Goal: Task Accomplishment & Management: Use online tool/utility

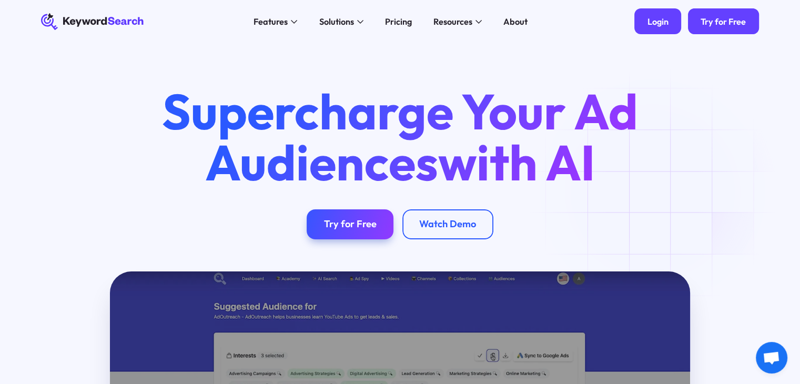
click at [648, 21] on div "Login" at bounding box center [657, 21] width 21 height 11
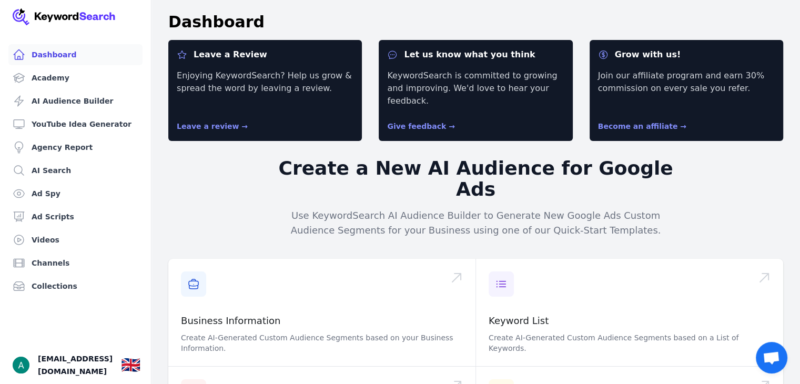
click at [48, 167] on link "AI Search" at bounding box center [75, 170] width 134 height 21
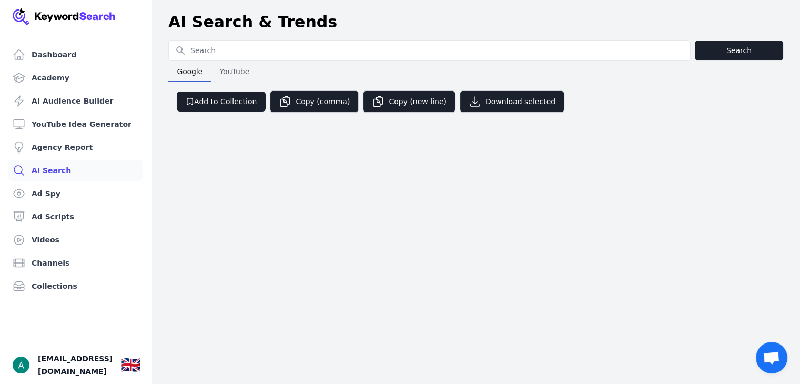
click at [214, 53] on input "Search for YouTube Keywords" at bounding box center [429, 50] width 521 height 20
type input "perfume dupe"
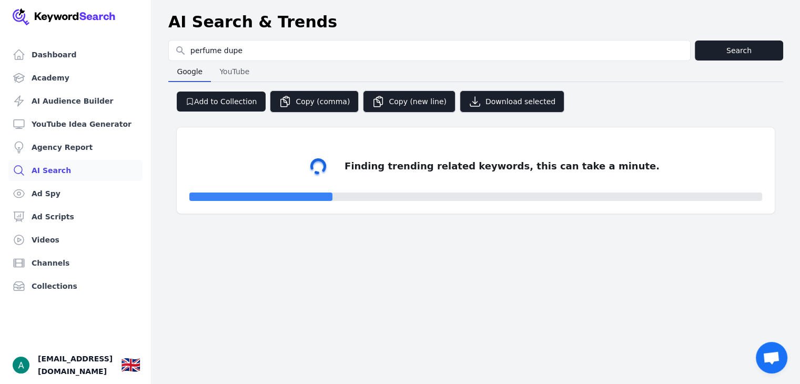
select select "50"
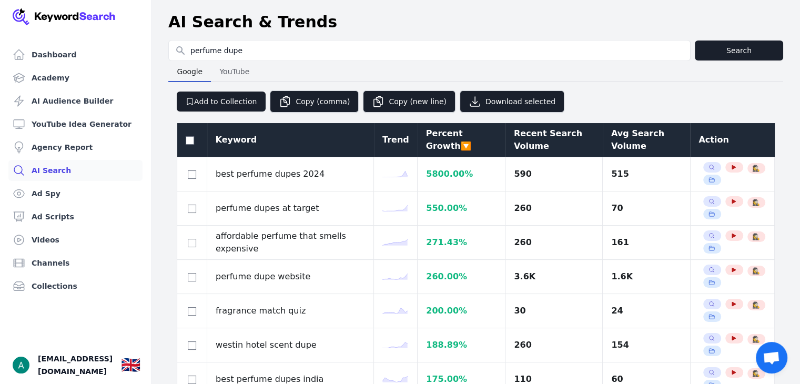
click at [618, 129] on div "Avg Search Volume" at bounding box center [646, 139] width 71 height 25
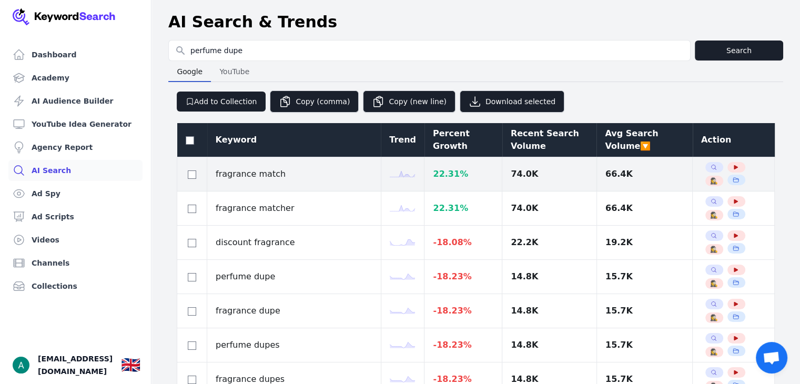
click at [191, 178] on div at bounding box center [192, 174] width 13 height 13
click at [192, 175] on input "checkbox" at bounding box center [192, 174] width 8 height 8
checkbox input "true"
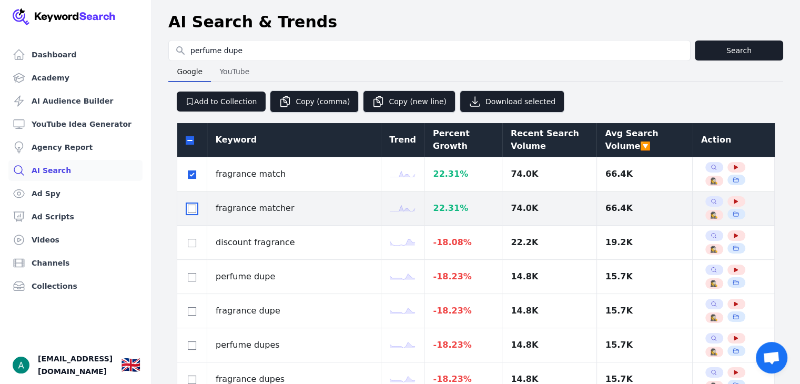
click at [192, 207] on input "checkbox" at bounding box center [192, 208] width 8 height 8
checkbox input "true"
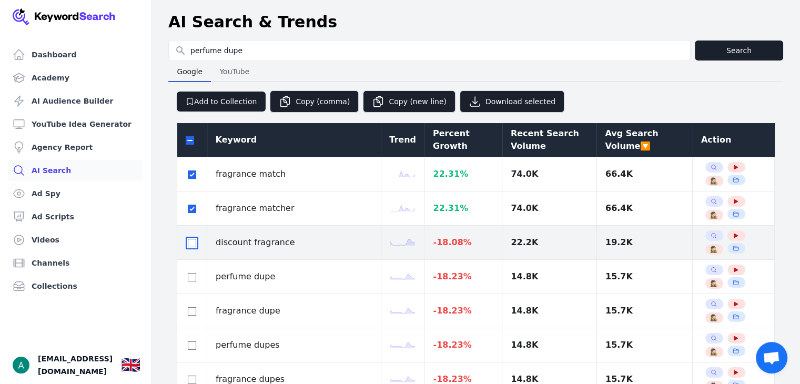
click at [190, 239] on input "checkbox" at bounding box center [192, 243] width 8 height 8
checkbox input "true"
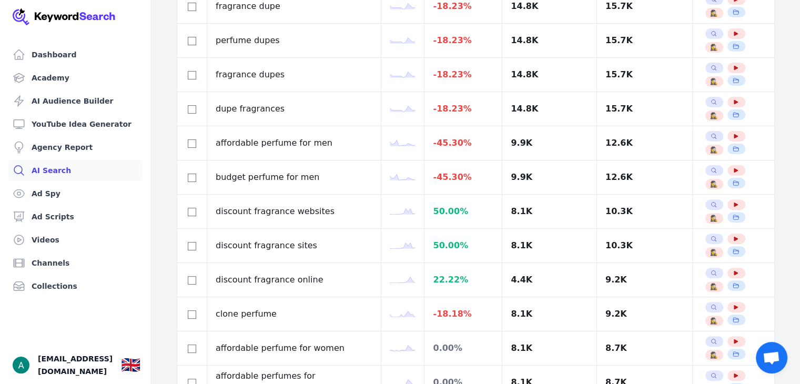
scroll to position [302, 0]
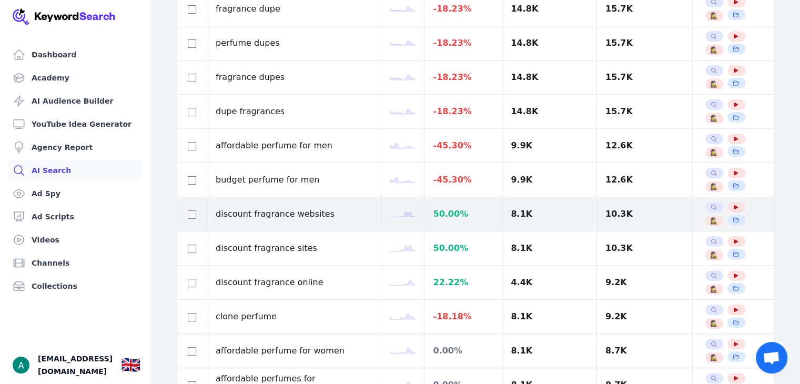
click at [189, 217] on div at bounding box center [192, 214] width 13 height 13
click at [191, 215] on input "checkbox" at bounding box center [192, 214] width 8 height 8
checkbox input "true"
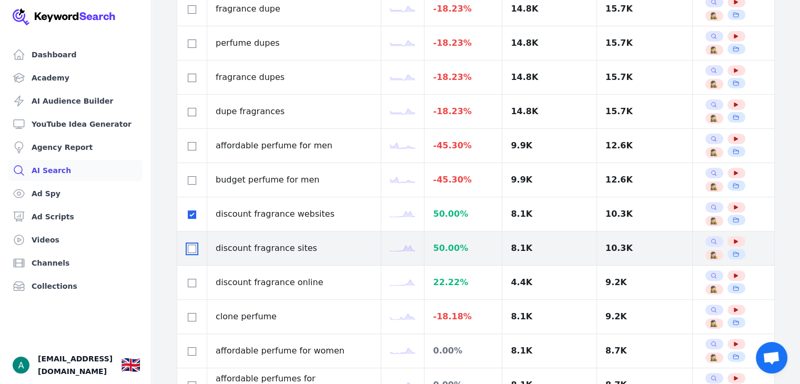
click at [191, 244] on input "checkbox" at bounding box center [192, 248] width 8 height 8
checkbox input "true"
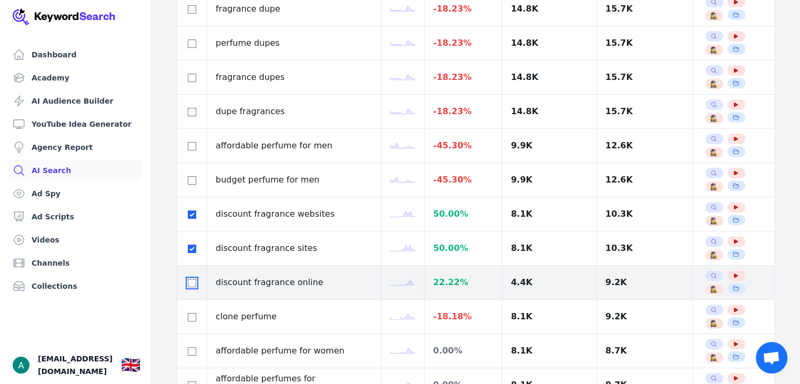
click at [191, 281] on input "checkbox" at bounding box center [192, 283] width 8 height 8
checkbox input "true"
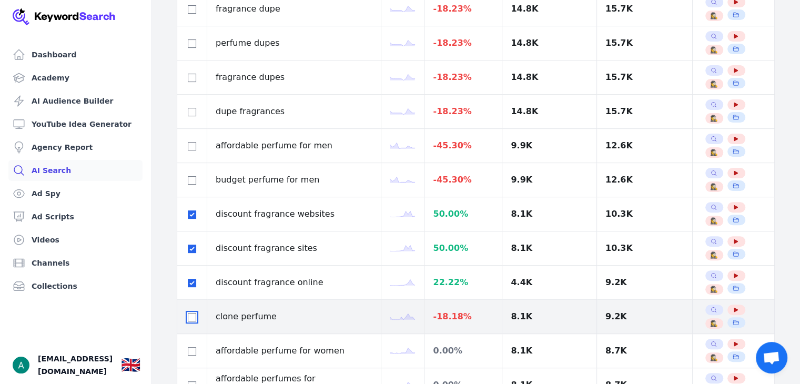
click at [192, 317] on input "checkbox" at bounding box center [192, 317] width 8 height 8
checkbox input "true"
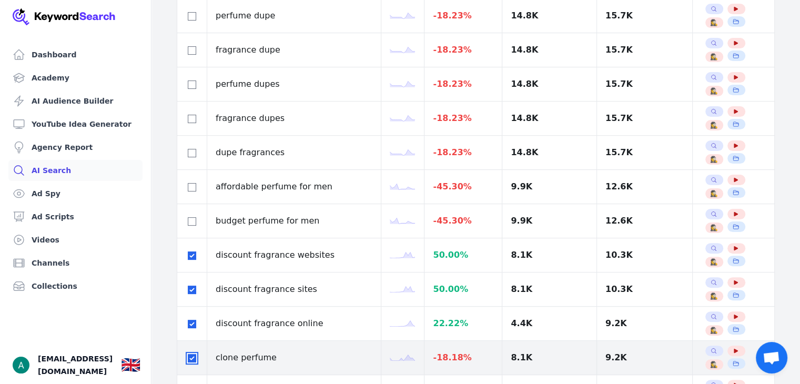
scroll to position [259, 0]
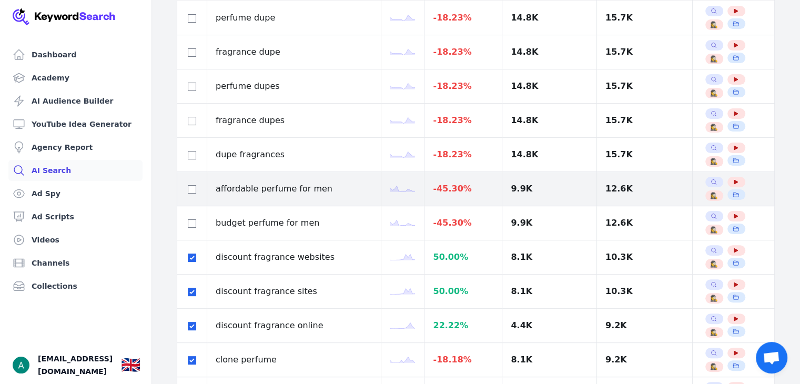
click at [193, 182] on div at bounding box center [192, 188] width 13 height 13
click at [187, 185] on div at bounding box center [192, 188] width 13 height 13
click at [193, 189] on input "checkbox" at bounding box center [192, 189] width 8 height 8
checkbox input "true"
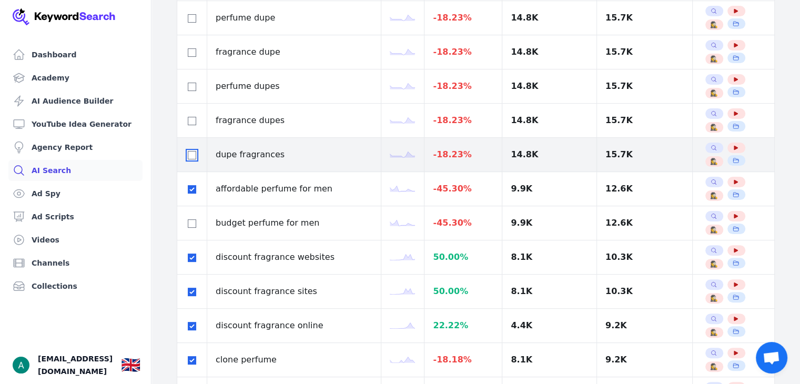
click at [191, 157] on input "checkbox" at bounding box center [192, 155] width 8 height 8
checkbox input "true"
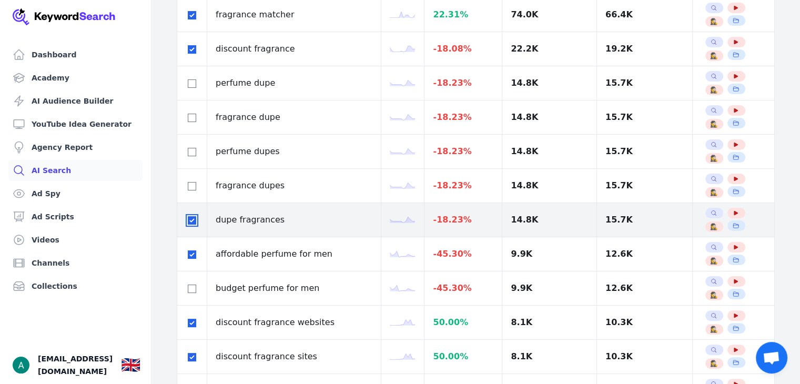
scroll to position [191, 0]
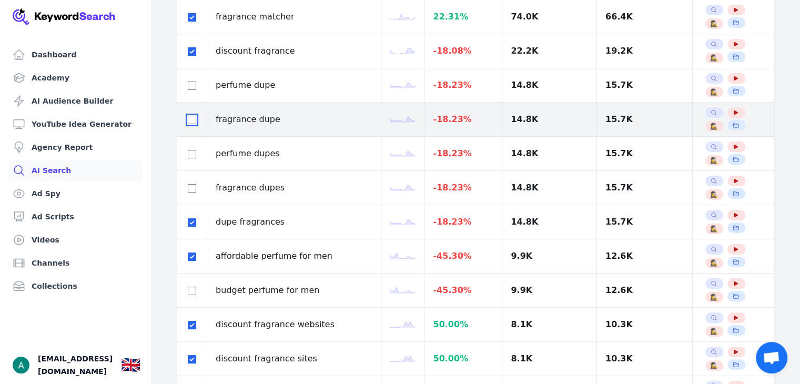
click at [189, 120] on input "checkbox" at bounding box center [192, 120] width 8 height 8
checkbox input "true"
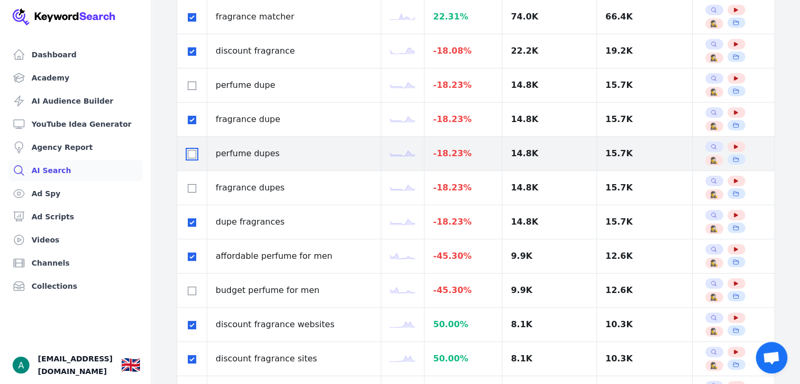
click at [189, 150] on input "checkbox" at bounding box center [192, 154] width 8 height 8
checkbox input "true"
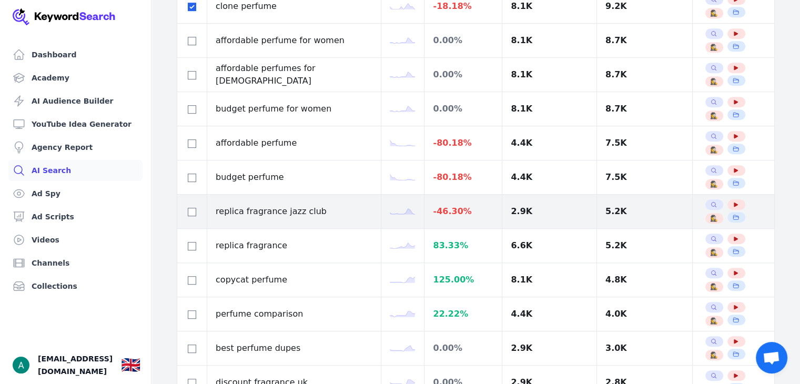
scroll to position [613, 0]
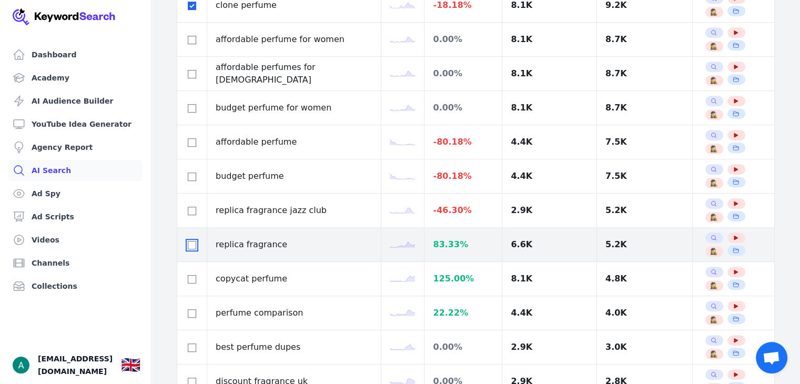
click at [193, 241] on input "checkbox" at bounding box center [192, 245] width 8 height 8
checkbox input "true"
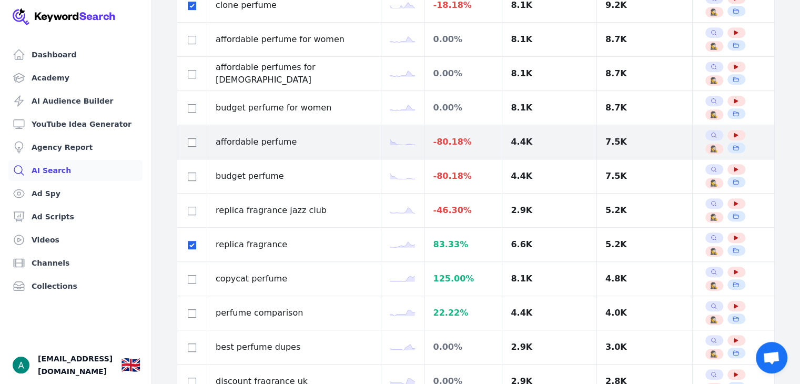
click at [191, 145] on div at bounding box center [192, 142] width 13 height 13
click at [191, 141] on input "checkbox" at bounding box center [192, 142] width 8 height 8
checkbox input "true"
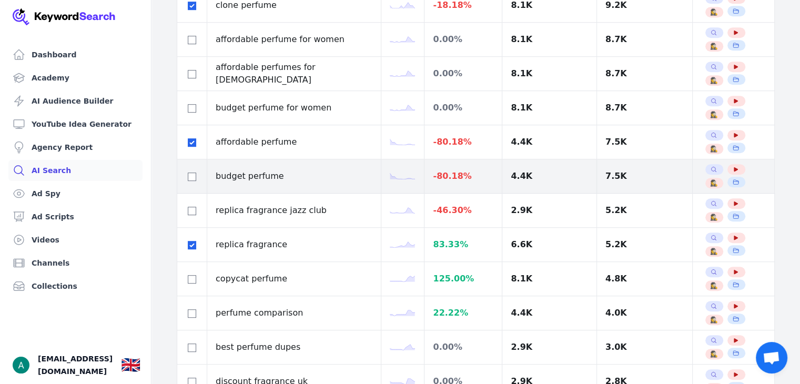
click at [191, 180] on td at bounding box center [192, 176] width 30 height 34
click at [191, 173] on input "checkbox" at bounding box center [192, 176] width 8 height 8
checkbox input "true"
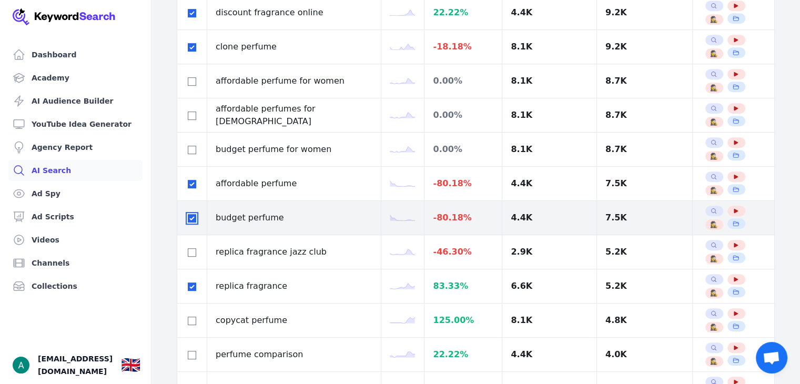
scroll to position [571, 0]
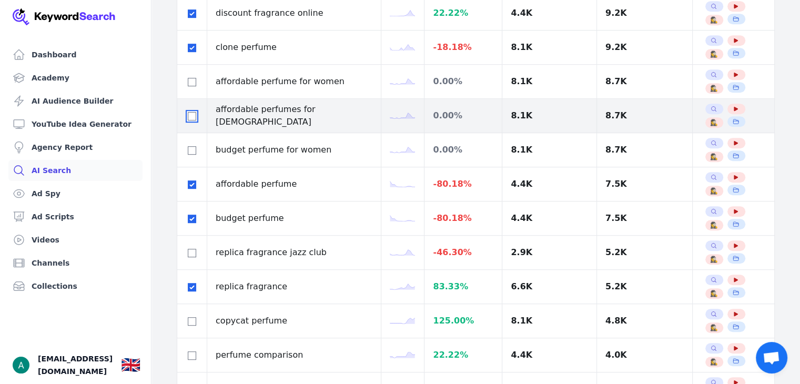
click at [189, 114] on input "checkbox" at bounding box center [192, 116] width 8 height 8
checkbox input "true"
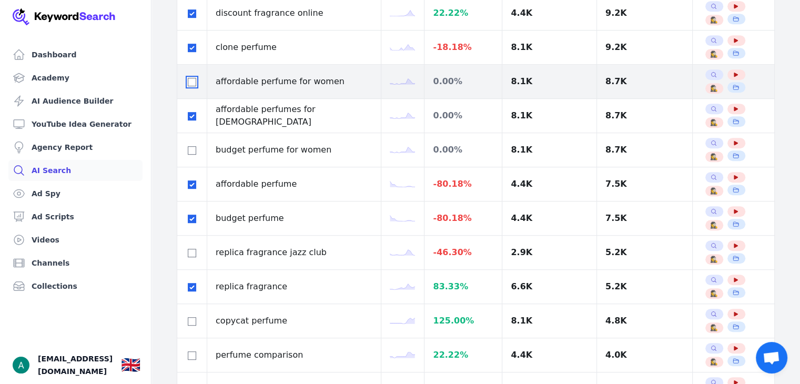
click at [193, 81] on input "checkbox" at bounding box center [192, 82] width 8 height 8
checkbox input "true"
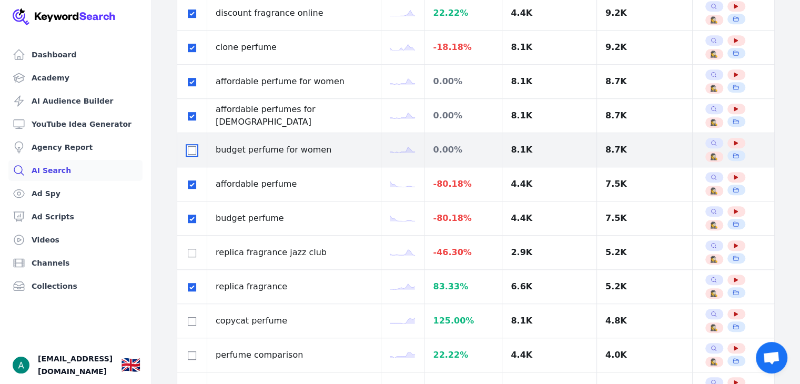
click at [193, 147] on input "checkbox" at bounding box center [192, 150] width 8 height 8
checkbox input "true"
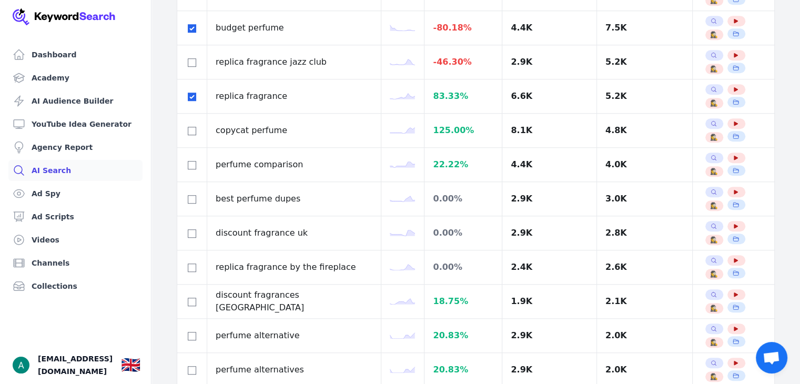
scroll to position [762, 0]
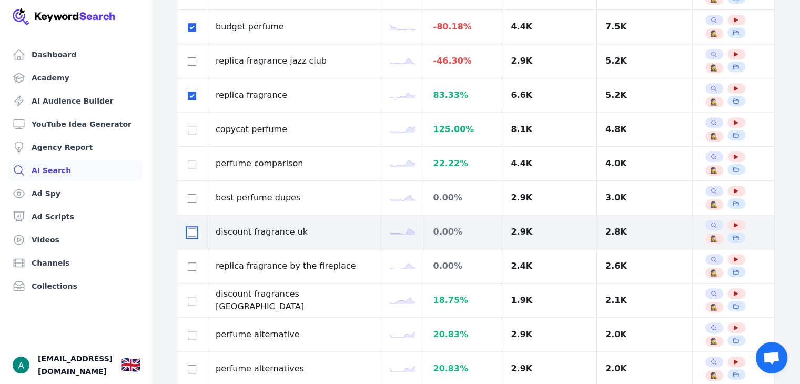
click at [188, 228] on input "checkbox" at bounding box center [192, 232] width 8 height 8
checkbox input "true"
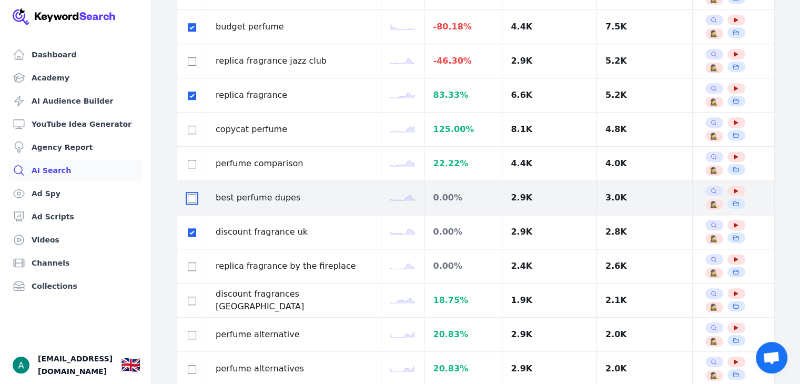
click at [192, 194] on input "checkbox" at bounding box center [192, 198] width 8 height 8
checkbox input "true"
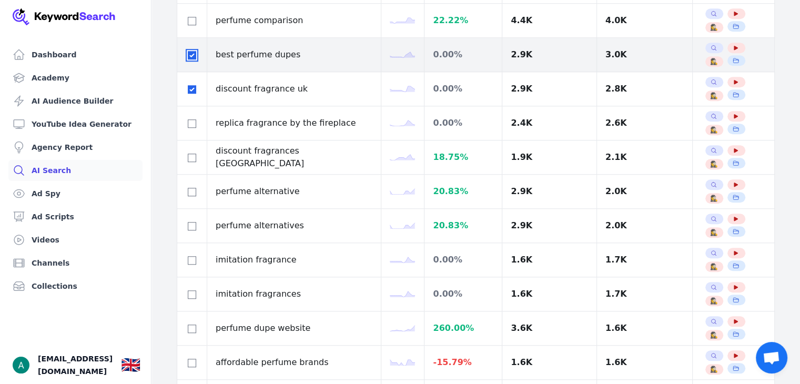
scroll to position [908, 0]
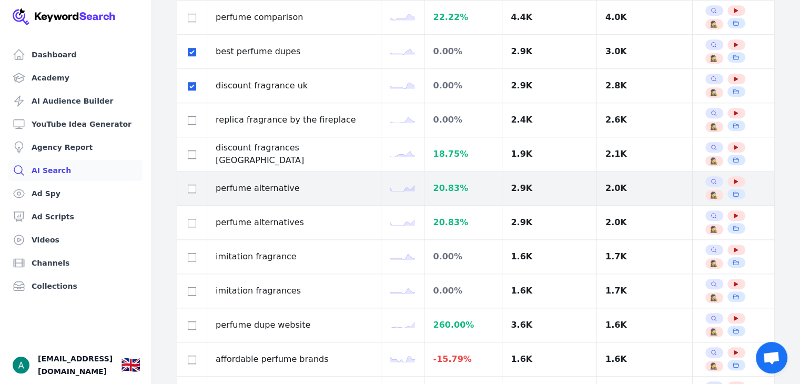
click at [189, 190] on div at bounding box center [192, 188] width 13 height 13
click at [191, 176] on td at bounding box center [192, 188] width 30 height 34
click at [196, 185] on div at bounding box center [192, 188] width 13 height 13
click at [193, 185] on input "checkbox" at bounding box center [192, 189] width 8 height 8
checkbox input "true"
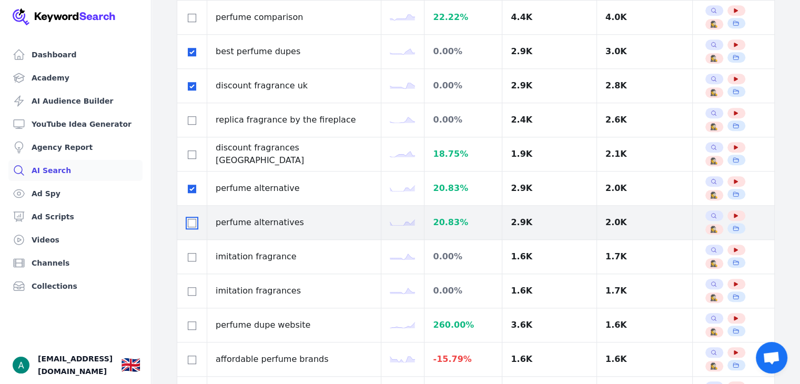
click at [190, 220] on input "checkbox" at bounding box center [192, 223] width 8 height 8
checkbox input "true"
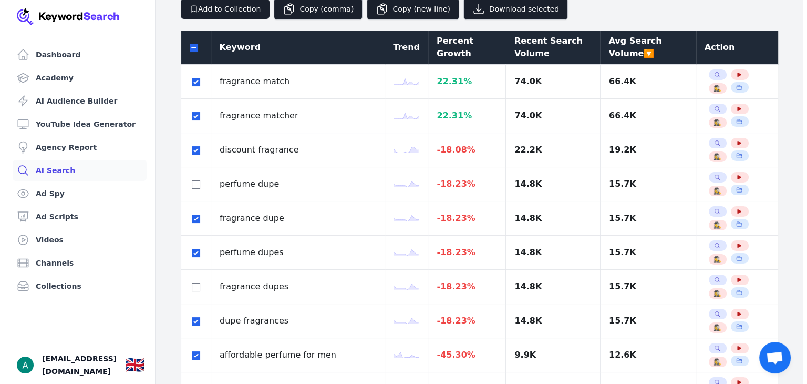
scroll to position [0, 0]
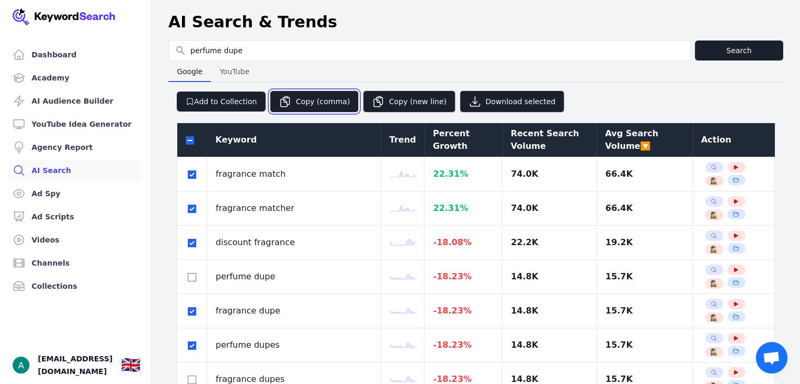
click at [289, 95] on button "Copy (comma)" at bounding box center [314, 101] width 89 height 22
click at [214, 104] on button "Add to Collection" at bounding box center [221, 101] width 89 height 20
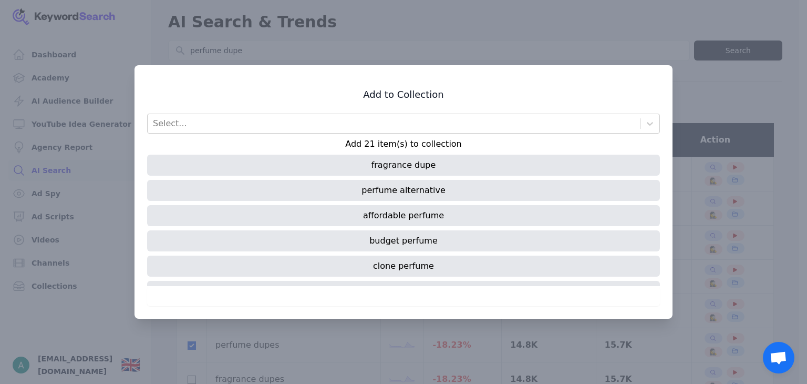
click at [361, 166] on div "fragrance dupe" at bounding box center [403, 165] width 513 height 21
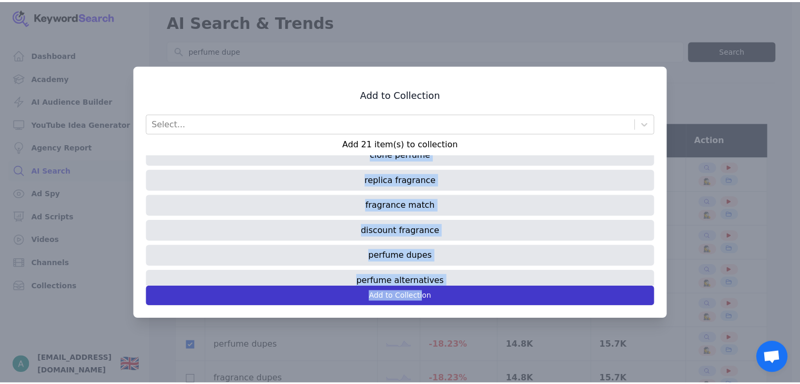
scroll to position [398, 0]
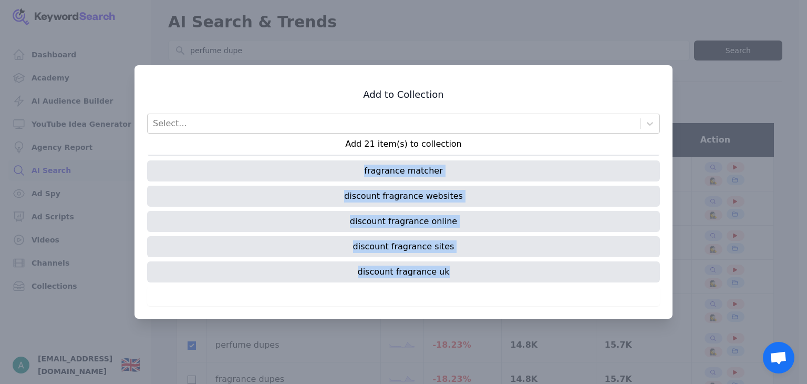
drag, startPoint x: 370, startPoint y: 165, endPoint x: 449, endPoint y: 270, distance: 131.6
click at [449, 270] on div "fragrance dupe perfume alternative affordable perfume budget perfume clone perf…" at bounding box center [403, 220] width 513 height 131
copy div "fragrance dupe perfume alternative affordable perfume budget perfume clone perf…"
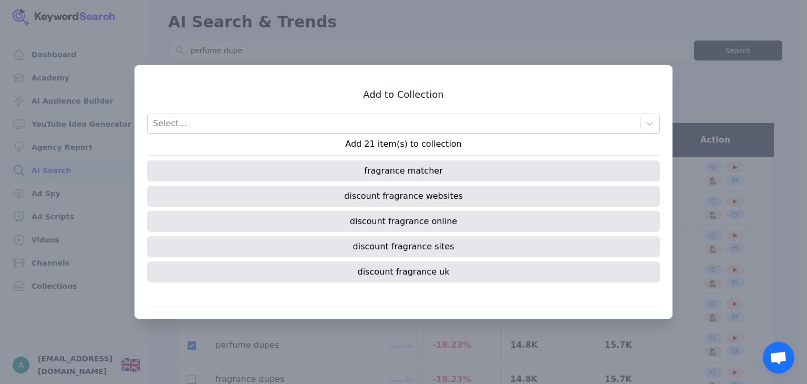
click at [702, 128] on div at bounding box center [403, 192] width 807 height 384
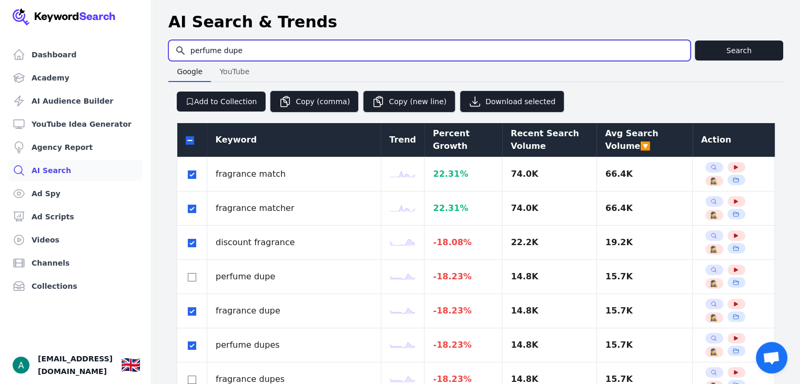
click at [351, 54] on input "perfume dupe" at bounding box center [429, 50] width 521 height 20
type input "luxury fragrance"
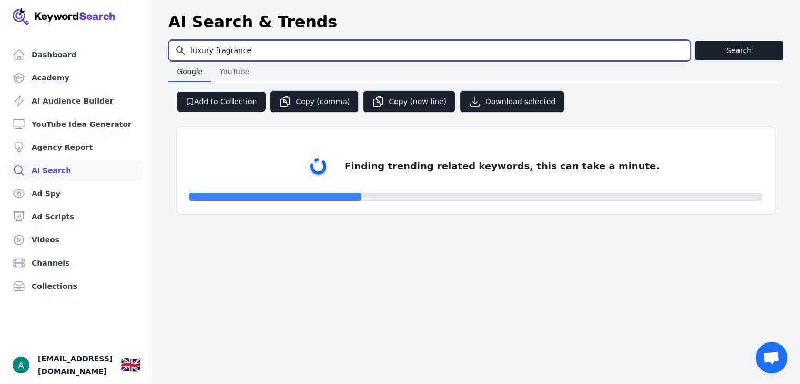
select select "50"
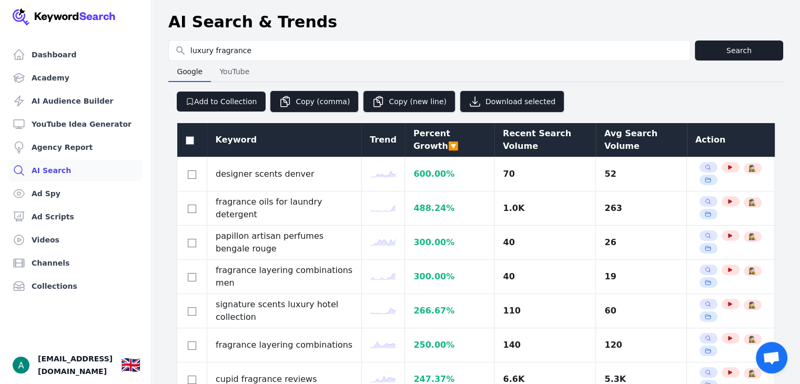
click at [631, 144] on div "Avg Search Volume" at bounding box center [641, 139] width 74 height 25
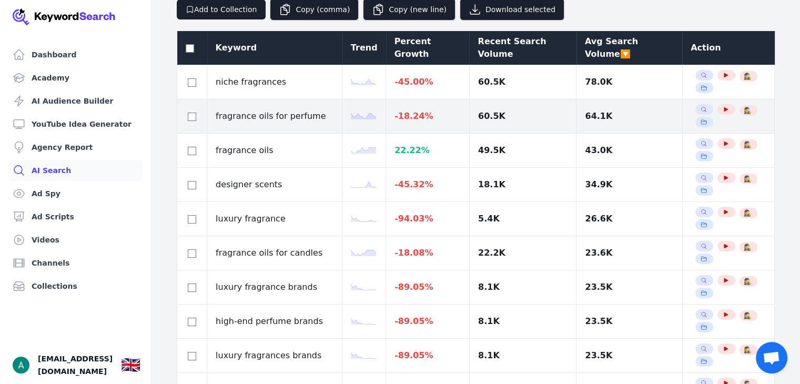
scroll to position [96, 0]
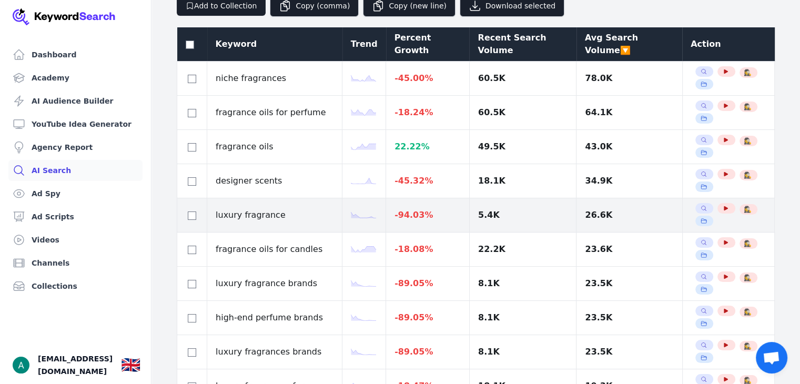
click at [194, 219] on div at bounding box center [192, 215] width 13 height 13
click at [189, 216] on input "checkbox" at bounding box center [192, 215] width 8 height 8
checkbox input "true"
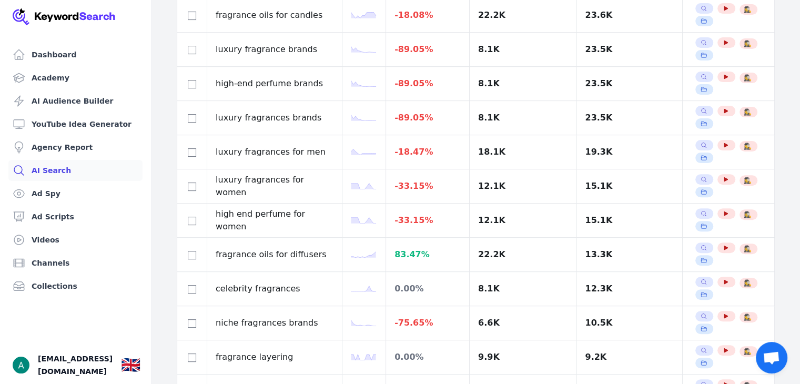
scroll to position [331, 0]
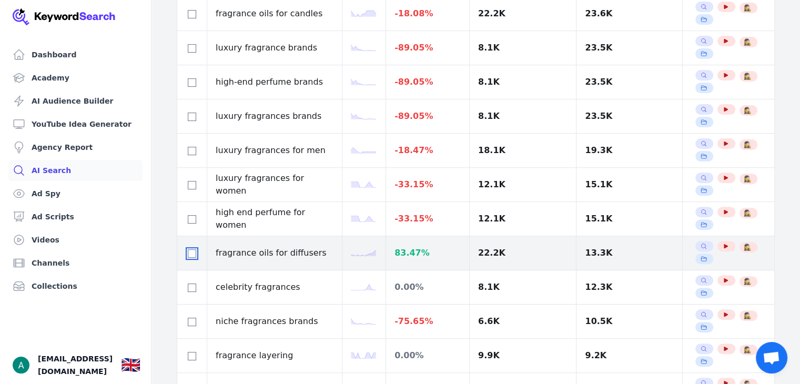
click at [188, 250] on input "checkbox" at bounding box center [192, 253] width 8 height 8
checkbox input "true"
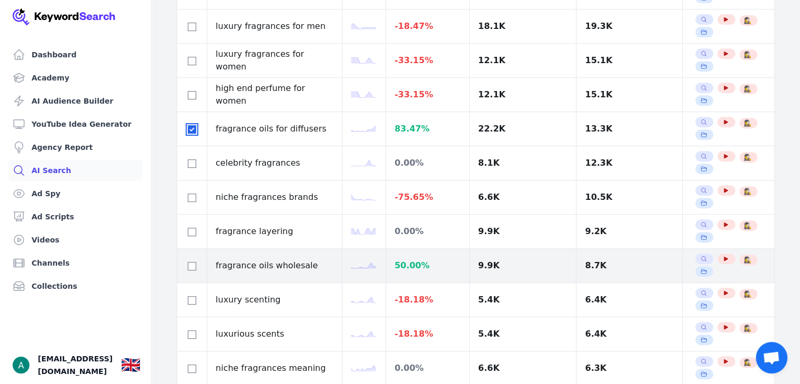
scroll to position [456, 0]
click at [186, 259] on td at bounding box center [192, 265] width 30 height 34
click at [186, 259] on div at bounding box center [192, 265] width 13 height 13
click at [192, 261] on input "checkbox" at bounding box center [192, 265] width 8 height 8
checkbox input "true"
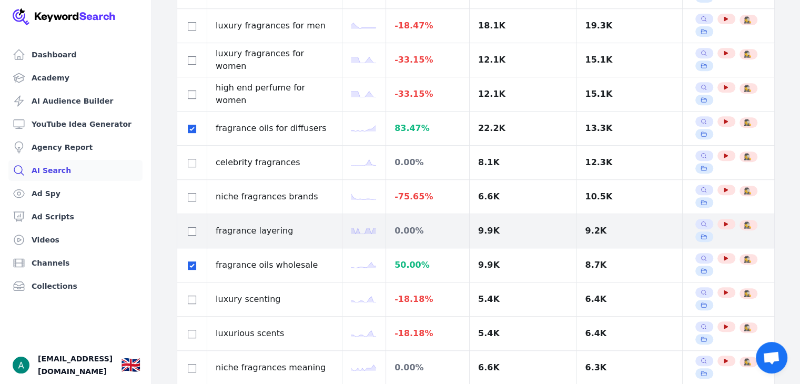
click at [186, 230] on div at bounding box center [192, 230] width 13 height 13
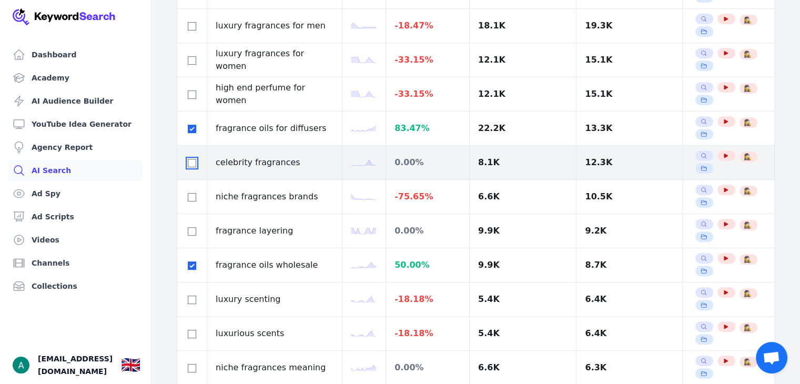
click at [190, 159] on input "checkbox" at bounding box center [192, 163] width 8 height 8
checkbox input "true"
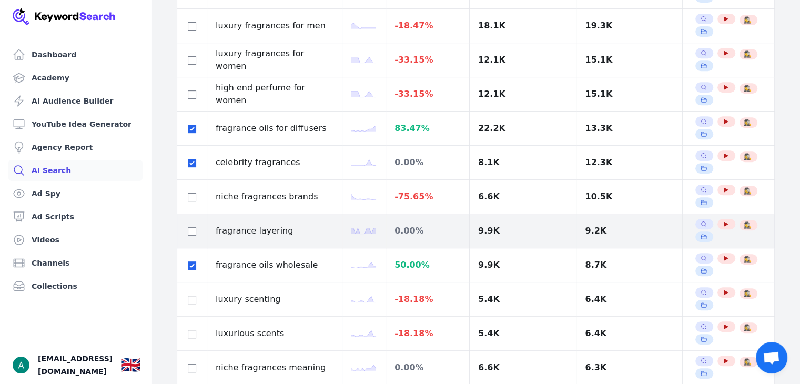
click at [188, 224] on div at bounding box center [192, 230] width 13 height 13
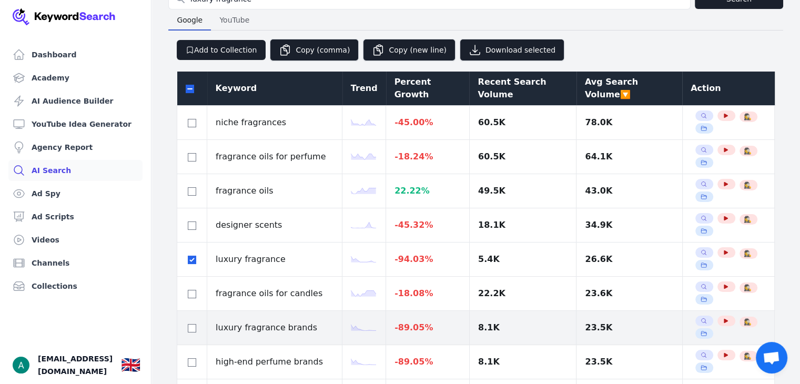
scroll to position [0, 0]
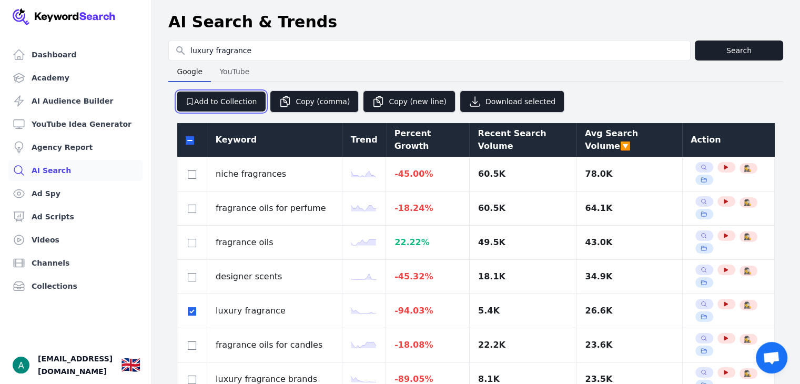
click at [216, 104] on button "Add to Collection" at bounding box center [221, 101] width 89 height 20
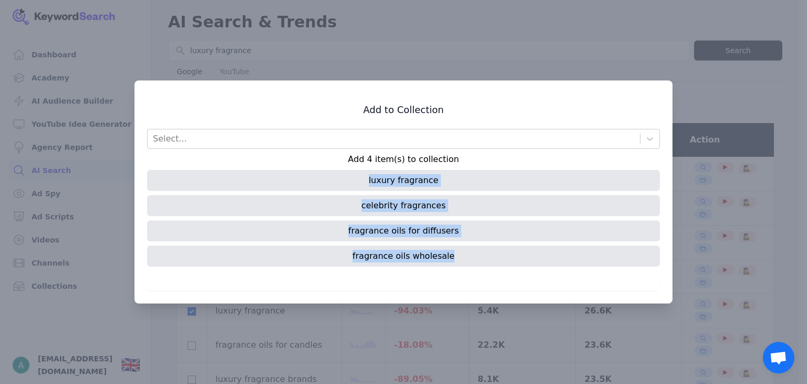
drag, startPoint x: 374, startPoint y: 179, endPoint x: 468, endPoint y: 254, distance: 120.8
click at [468, 254] on div "luxury fragrance celebrity fragrances fragrance oils for diffusers fragrance oi…" at bounding box center [403, 220] width 513 height 101
copy div "luxury fragrance celebrity fragrances fragrance oils for diffusers fragrance oi…"
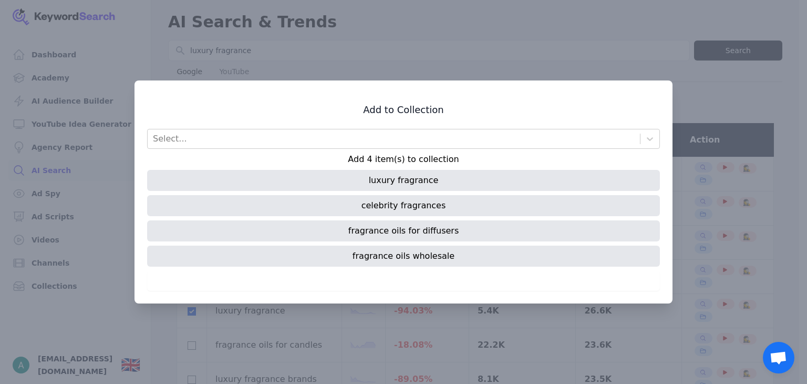
click at [282, 39] on div at bounding box center [403, 192] width 807 height 384
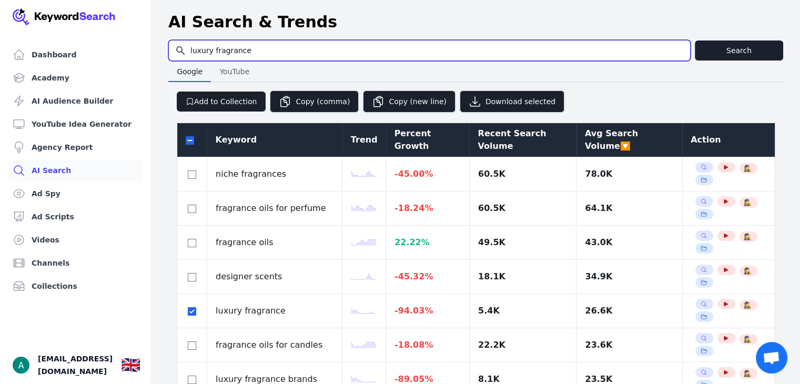
drag, startPoint x: 271, startPoint y: 45, endPoint x: 159, endPoint y: 66, distance: 113.9
type input "lxr fragrance"
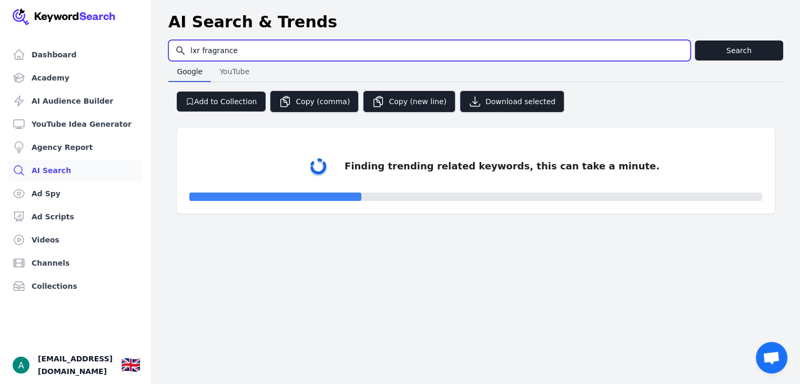
select select "50"
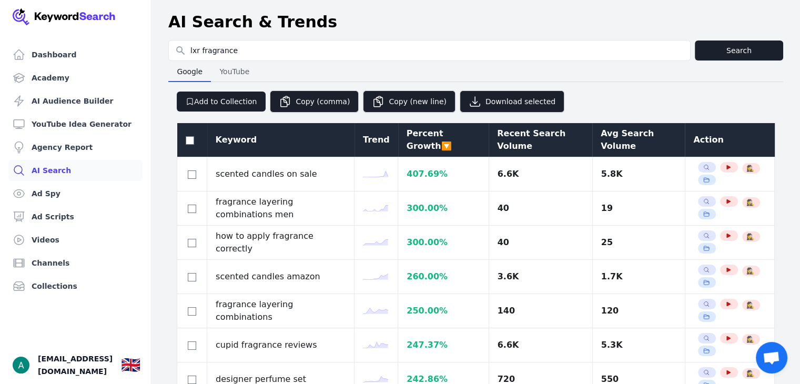
click at [627, 136] on div "Avg Search Volume" at bounding box center [638, 139] width 76 height 25
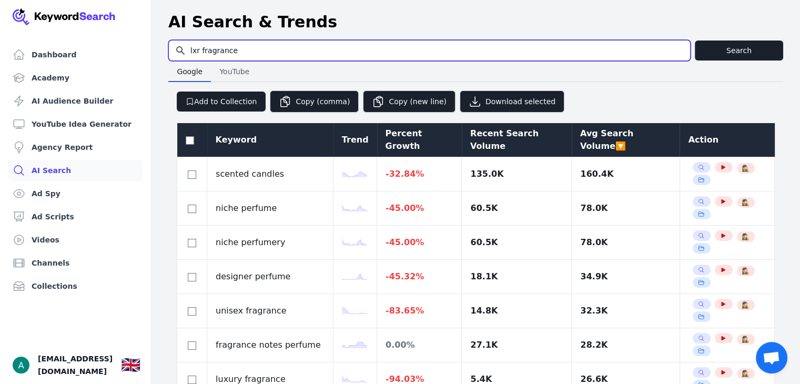
click at [199, 51] on input "lxr fragrance" at bounding box center [429, 50] width 521 height 20
click at [228, 51] on input "lxr fragrance" at bounding box center [429, 50] width 521 height 20
type input "scents"
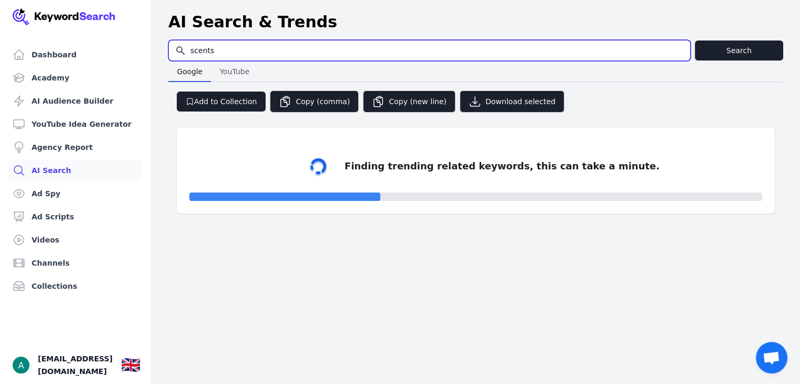
select select "50"
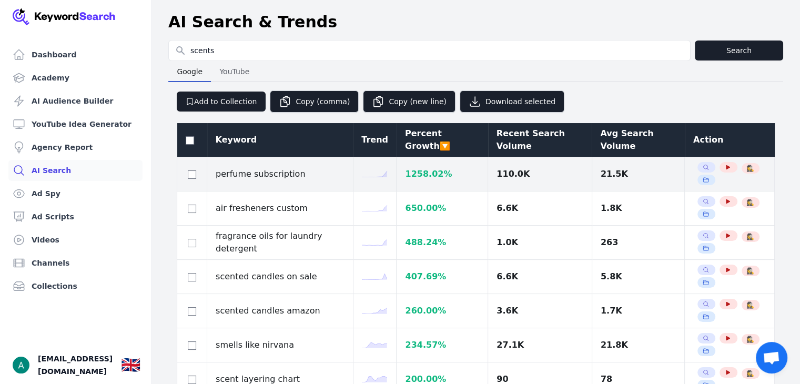
click at [186, 173] on div at bounding box center [192, 174] width 13 height 13
click at [198, 175] on td at bounding box center [192, 174] width 30 height 34
click at [191, 173] on input "checkbox" at bounding box center [192, 174] width 8 height 8
checkbox input "true"
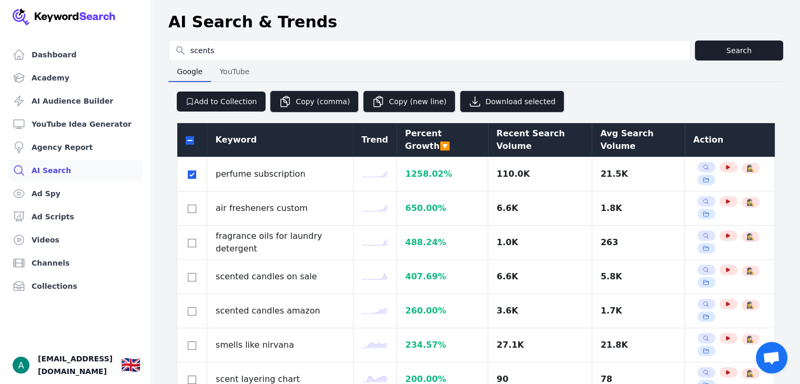
click at [613, 149] on div "Avg Search Volume" at bounding box center [638, 139] width 76 height 25
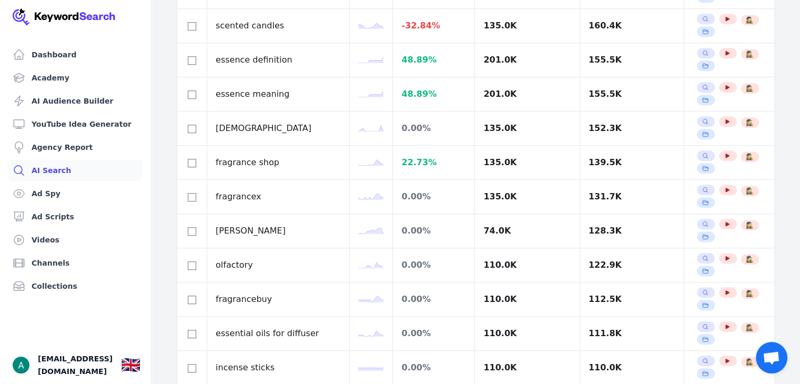
scroll to position [764, 0]
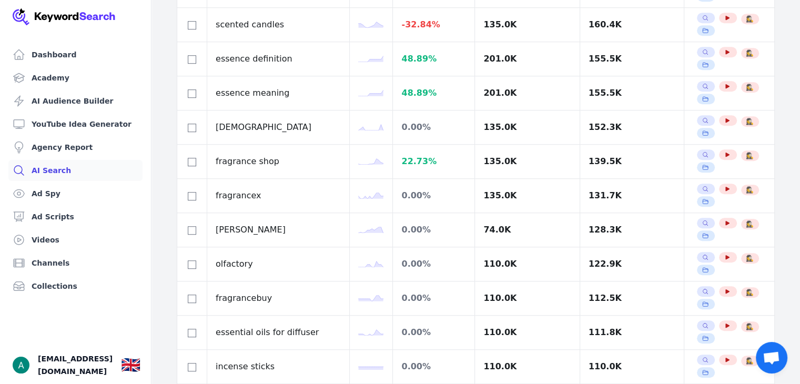
checkbox input "true"
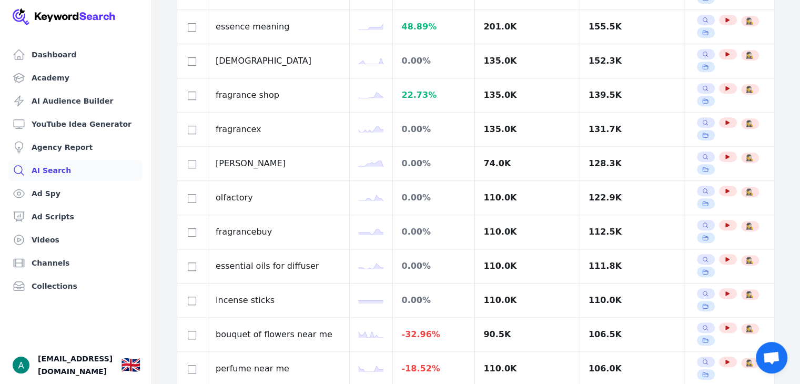
scroll to position [875, 0]
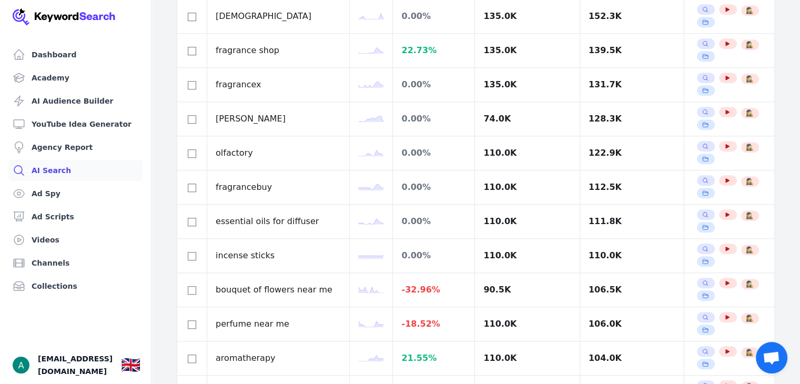
select select "100"
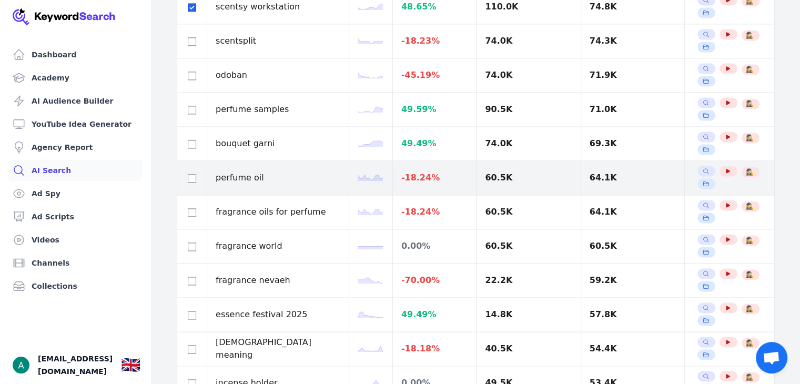
scroll to position [1584, 0]
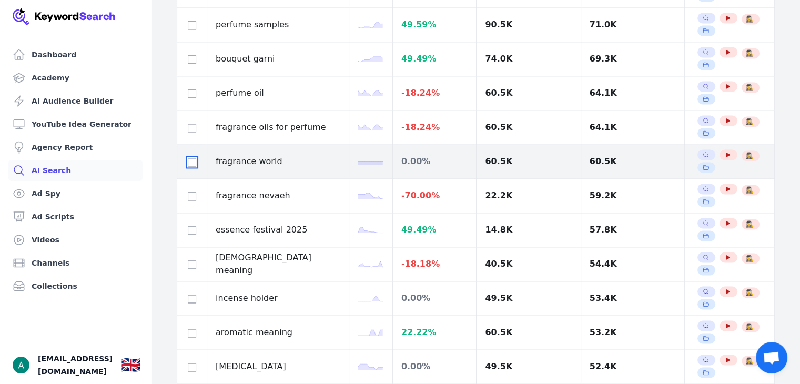
click at [189, 159] on input "checkbox" at bounding box center [192, 162] width 8 height 8
checkbox input "true"
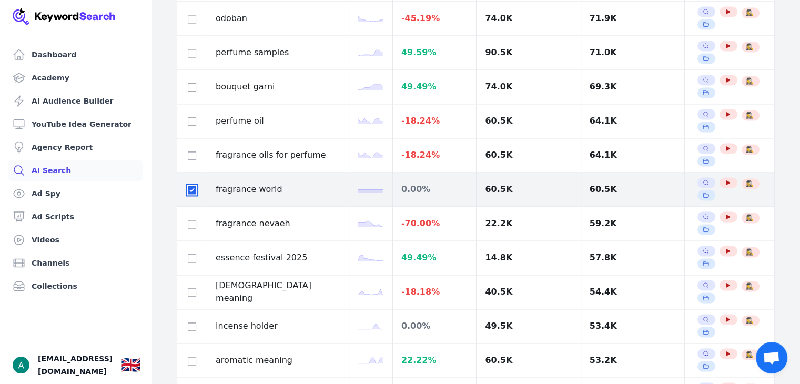
scroll to position [1556, 0]
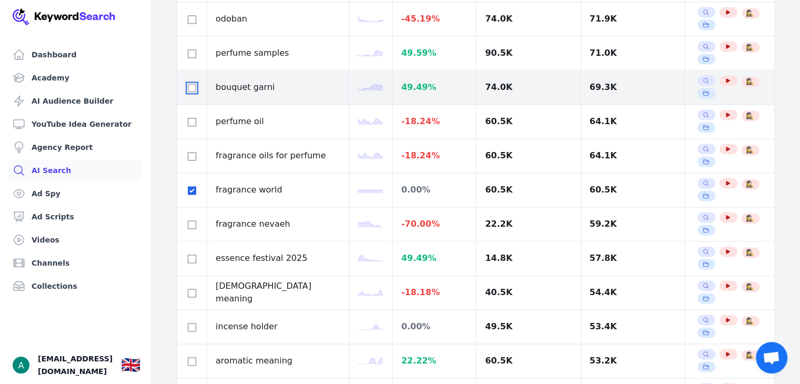
click at [195, 84] on input "checkbox" at bounding box center [192, 88] width 8 height 8
checkbox input "true"
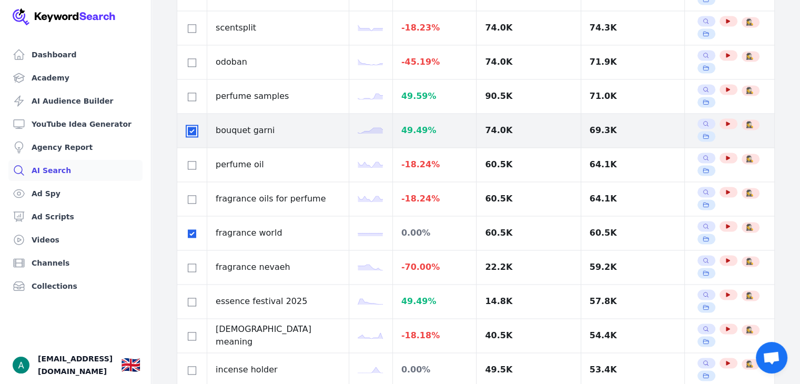
scroll to position [1505, 0]
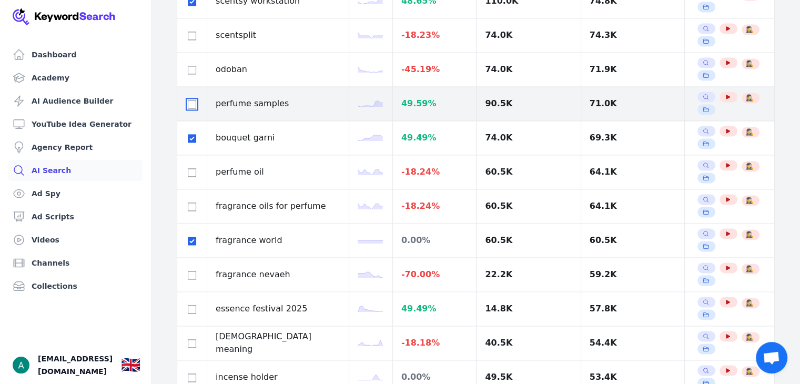
click at [191, 100] on input "checkbox" at bounding box center [192, 104] width 8 height 8
checkbox input "true"
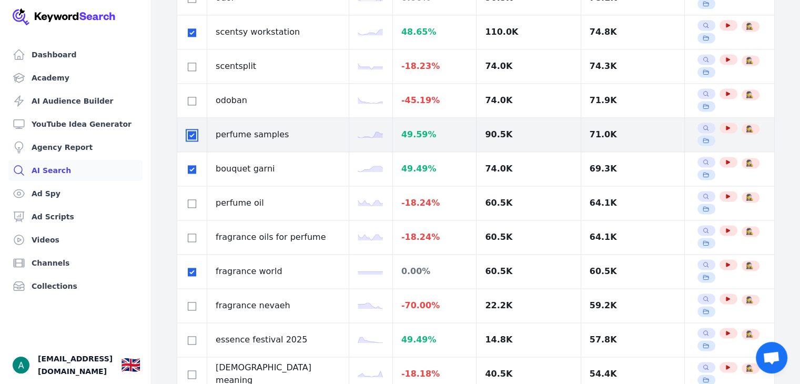
scroll to position [1474, 0]
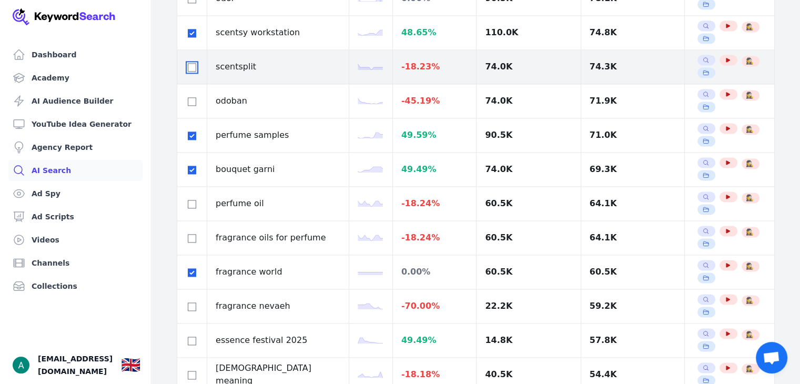
click at [194, 63] on input "checkbox" at bounding box center [192, 67] width 8 height 8
checkbox input "true"
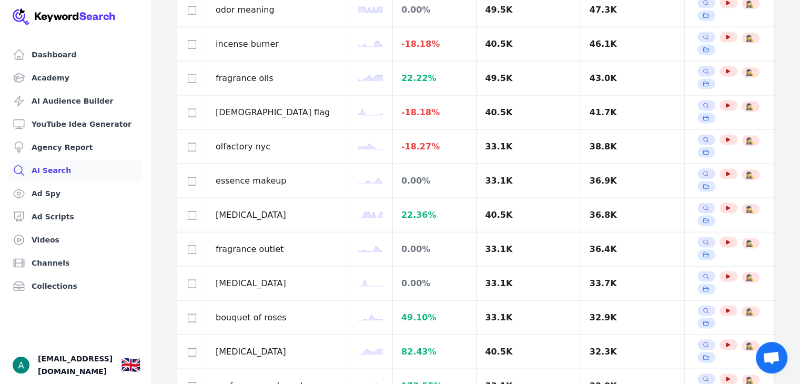
scroll to position [2087, 0]
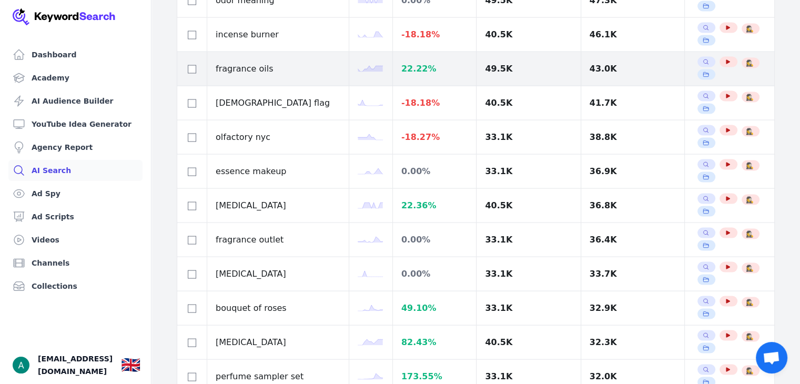
click at [188, 67] on div at bounding box center [192, 69] width 13 height 13
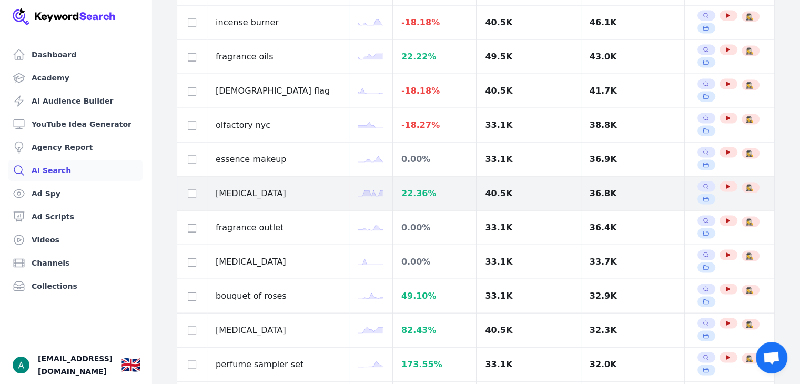
scroll to position [2099, 0]
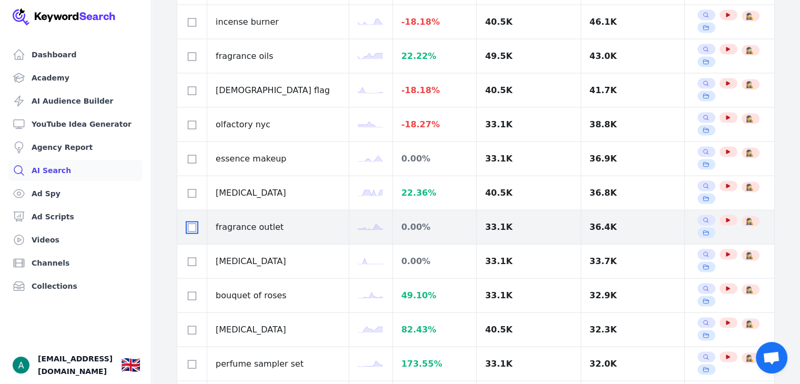
click at [191, 223] on input "checkbox" at bounding box center [192, 227] width 8 height 8
checkbox input "true"
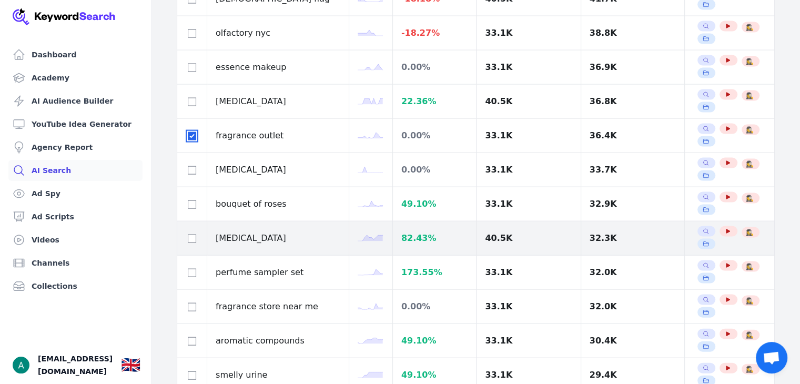
scroll to position [2206, 0]
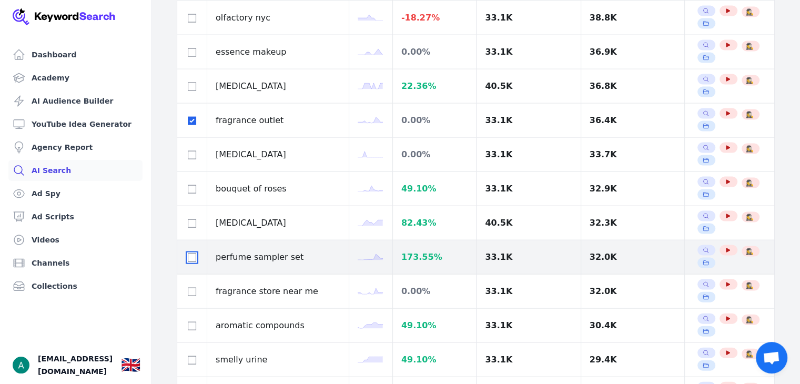
click at [192, 253] on input "checkbox" at bounding box center [192, 257] width 8 height 8
checkbox input "true"
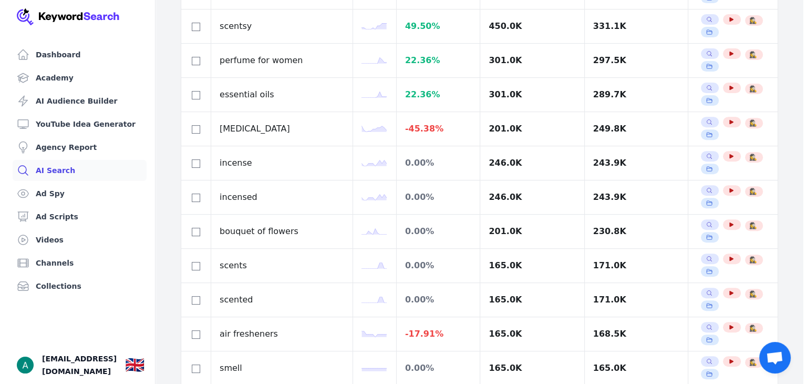
scroll to position [0, 0]
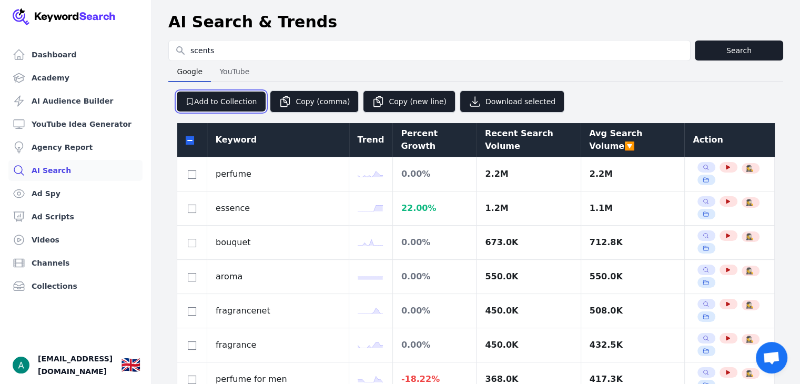
click at [229, 104] on button "Add to Collection" at bounding box center [221, 101] width 89 height 20
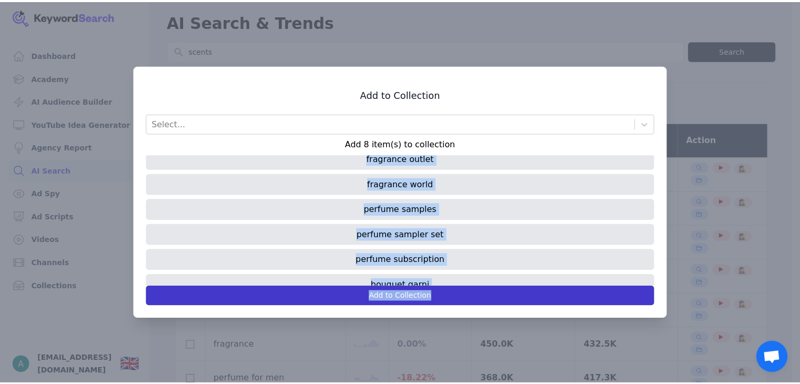
scroll to position [70, 0]
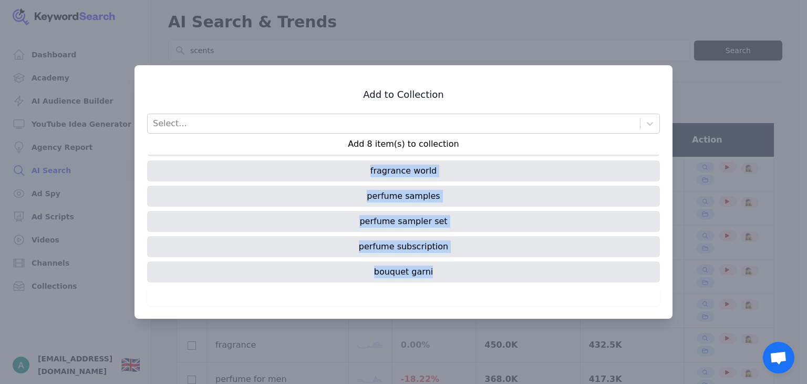
drag, startPoint x: 372, startPoint y: 162, endPoint x: 483, endPoint y: 270, distance: 153.9
click at [483, 270] on div "scentsplit scentsy workstation fragrance outlet fragrance world perfume samples…" at bounding box center [403, 220] width 513 height 131
copy div "scentsplit scentsy workstation fragrance outlet fragrance world perfume samples…"
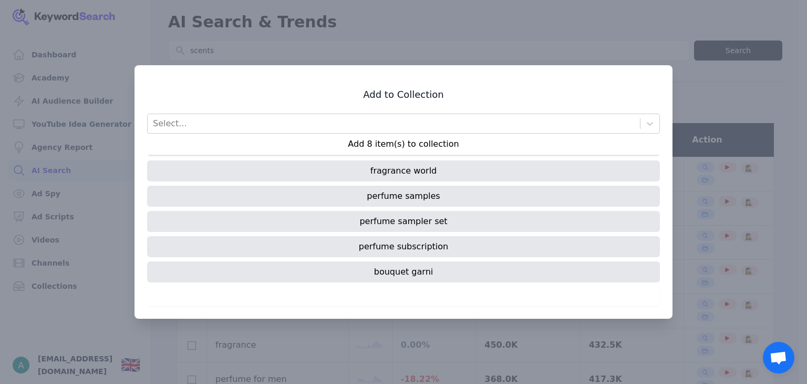
click at [676, 68] on div at bounding box center [403, 192] width 807 height 384
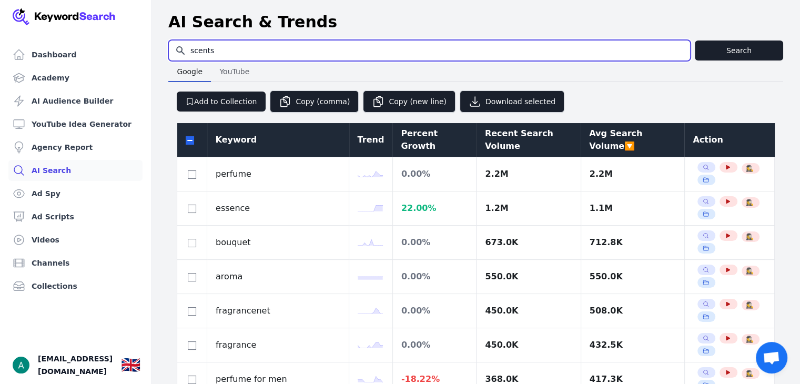
click at [244, 50] on input "scents" at bounding box center [429, 50] width 521 height 20
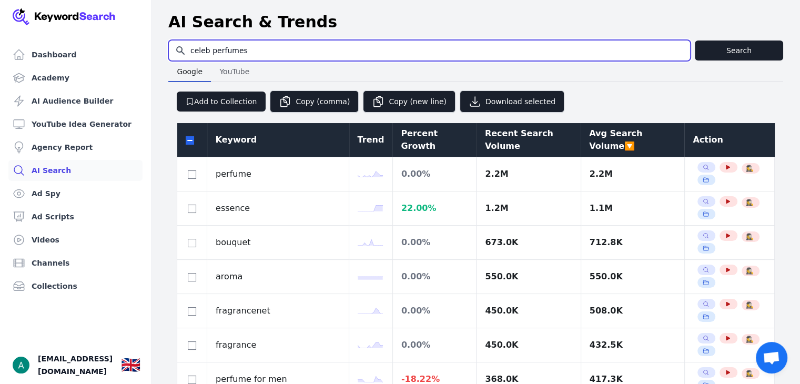
type input "celeb perfumes"
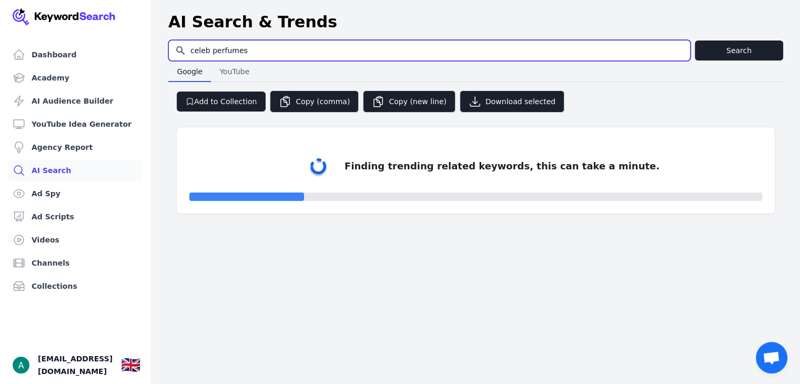
select select "50"
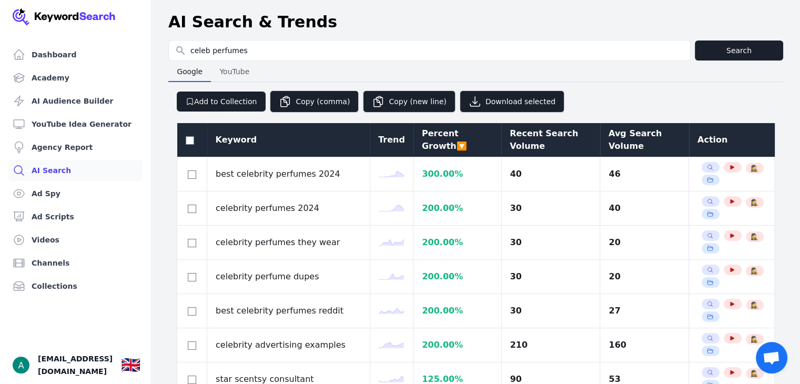
click at [624, 146] on div "Avg Search Volume" at bounding box center [644, 139] width 72 height 25
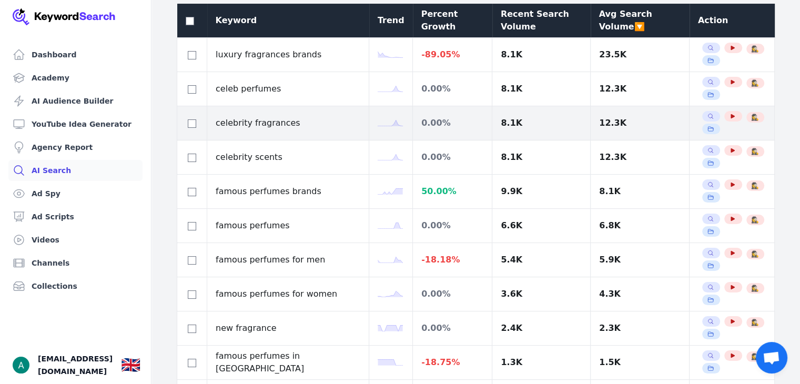
scroll to position [120, 0]
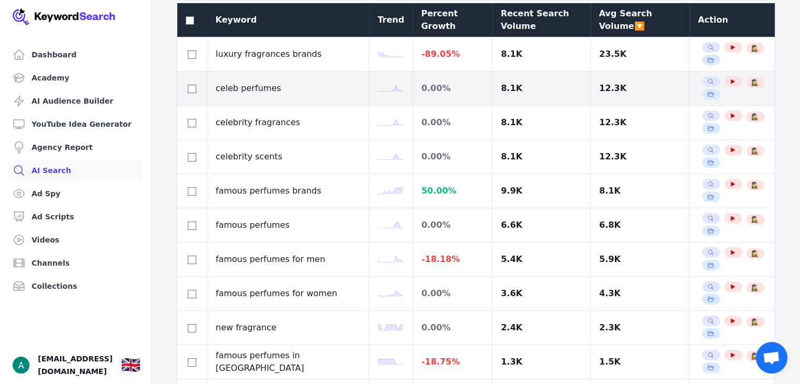
click at [199, 87] on td at bounding box center [192, 88] width 30 height 34
click at [195, 88] on input "checkbox" at bounding box center [192, 89] width 8 height 8
checkbox input "true"
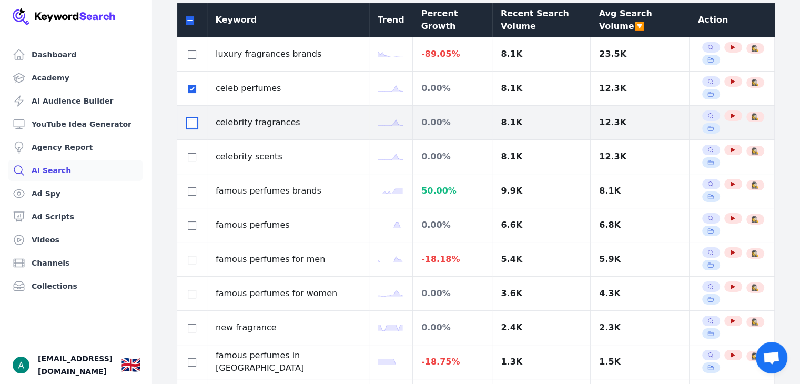
click at [196, 124] on input "checkbox" at bounding box center [192, 123] width 8 height 8
checkbox input "true"
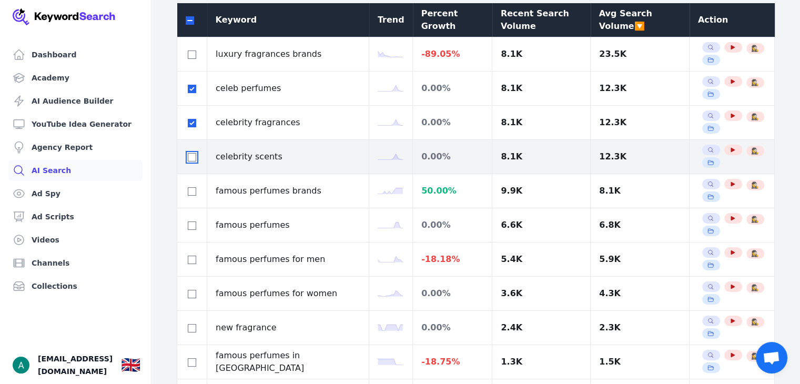
click at [193, 156] on input "checkbox" at bounding box center [192, 157] width 8 height 8
checkbox input "true"
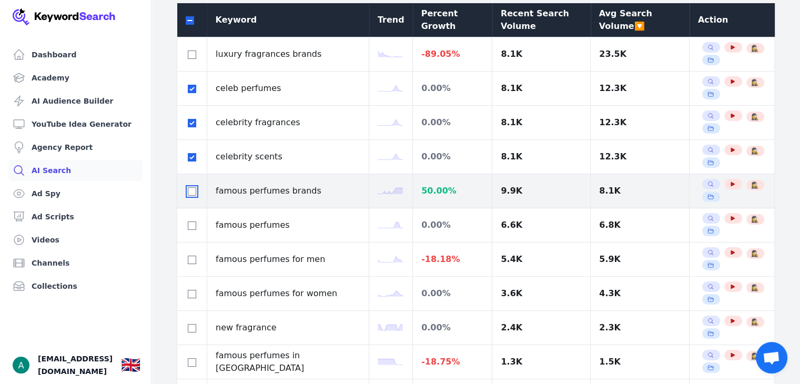
click at [190, 188] on input "checkbox" at bounding box center [192, 191] width 8 height 8
checkbox input "true"
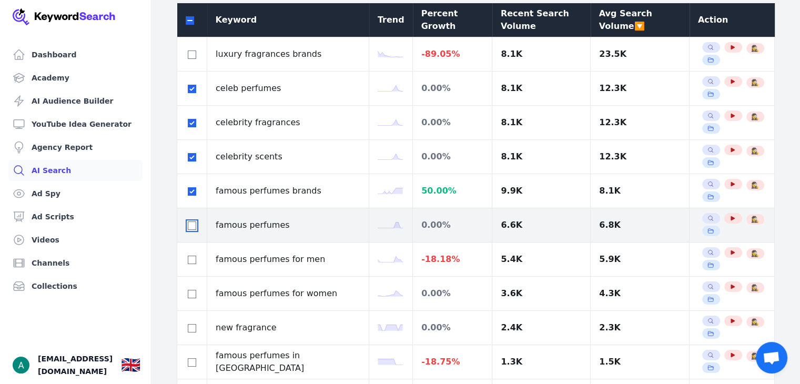
click at [190, 221] on input "checkbox" at bounding box center [192, 225] width 8 height 8
checkbox input "true"
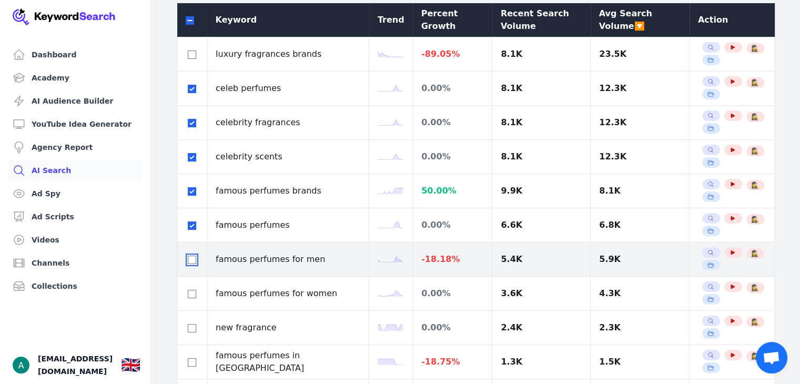
click at [188, 256] on input "checkbox" at bounding box center [192, 259] width 8 height 8
checkbox input "true"
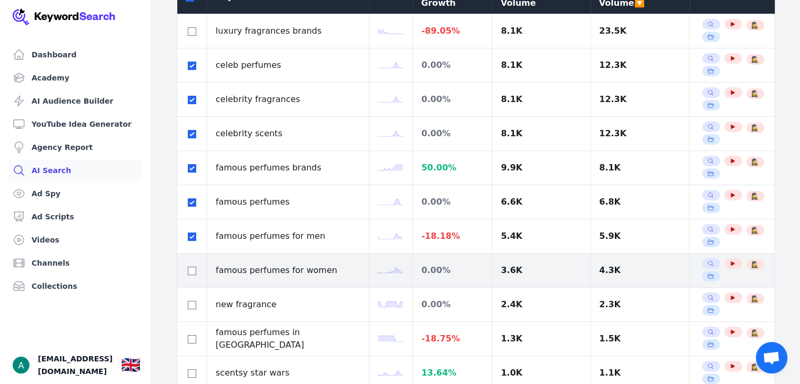
click at [191, 264] on div at bounding box center [192, 270] width 13 height 13
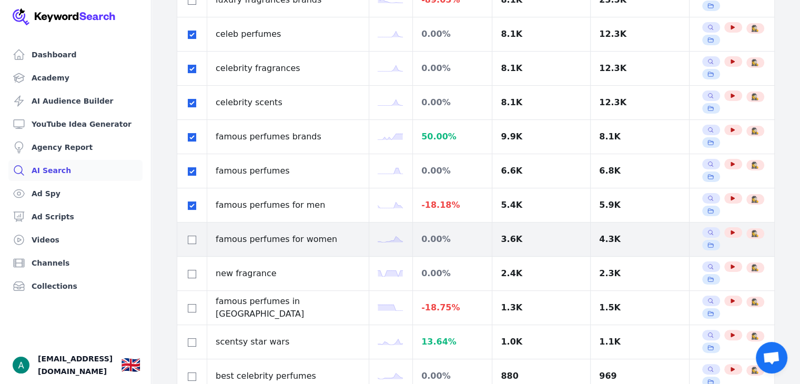
scroll to position [175, 0]
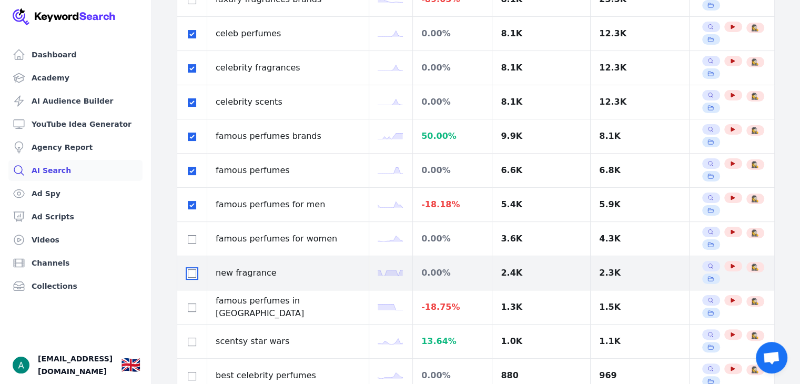
click at [192, 271] on input "checkbox" at bounding box center [192, 273] width 8 height 8
checkbox input "true"
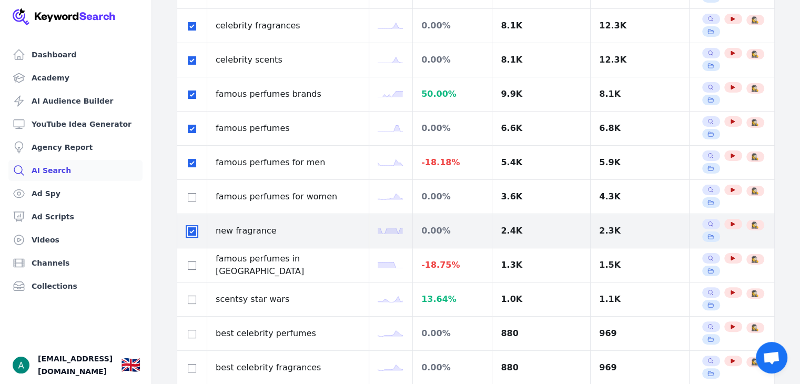
scroll to position [219, 0]
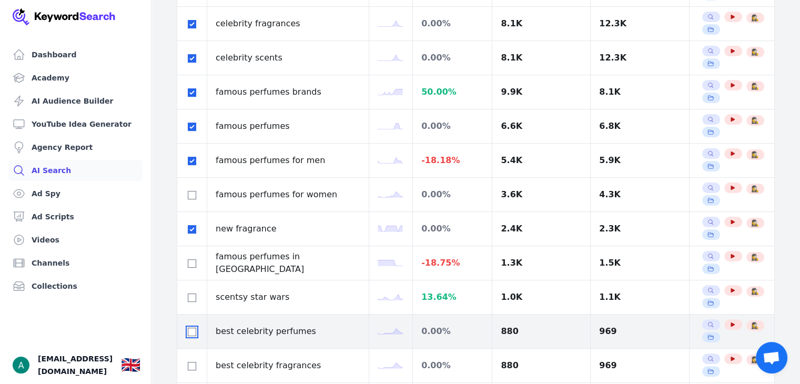
click at [189, 333] on input "checkbox" at bounding box center [192, 331] width 8 height 8
checkbox input "true"
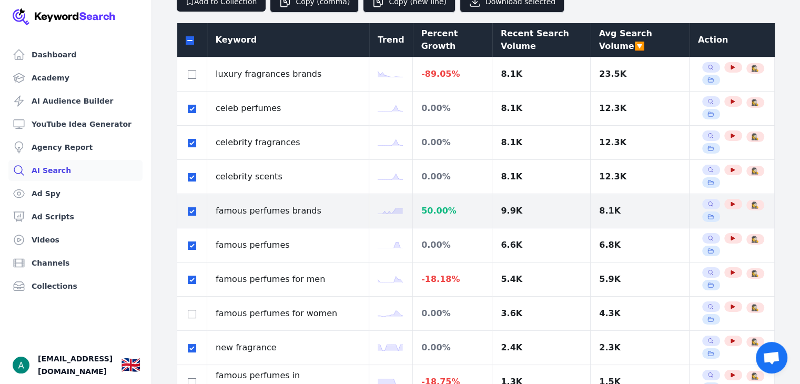
scroll to position [0, 0]
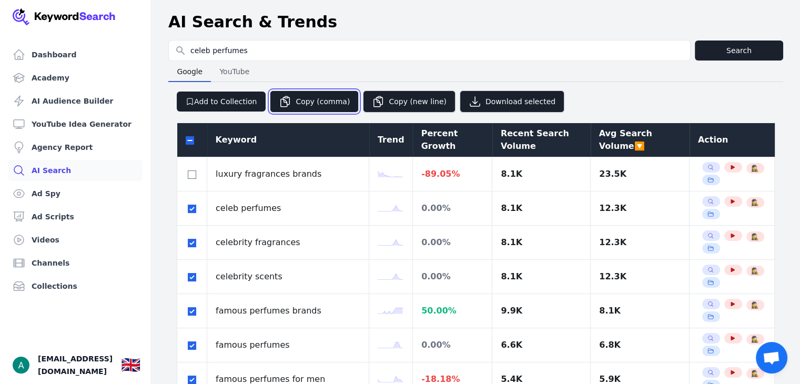
click at [292, 99] on button "Copy (comma)" at bounding box center [314, 101] width 89 height 22
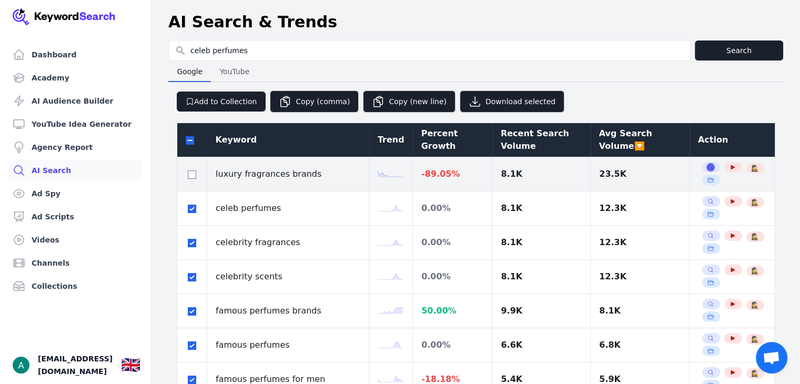
click at [707, 165] on icon "button" at bounding box center [710, 167] width 6 height 6
click at [730, 167] on icon "button" at bounding box center [732, 167] width 4 height 4
click at [707, 165] on icon "button" at bounding box center [710, 167] width 6 height 6
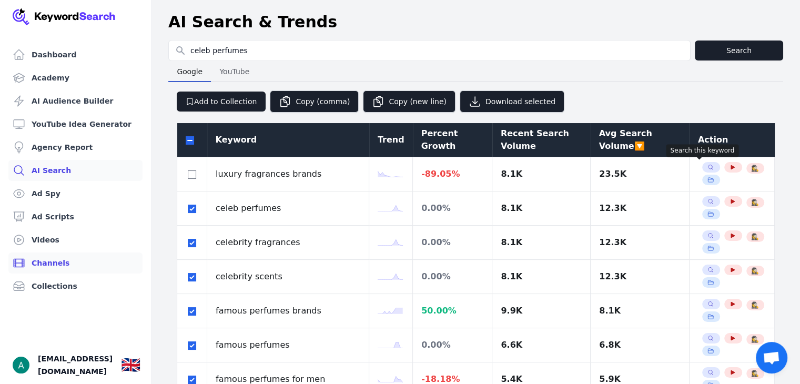
click at [45, 268] on link "Channels" at bounding box center [75, 262] width 134 height 21
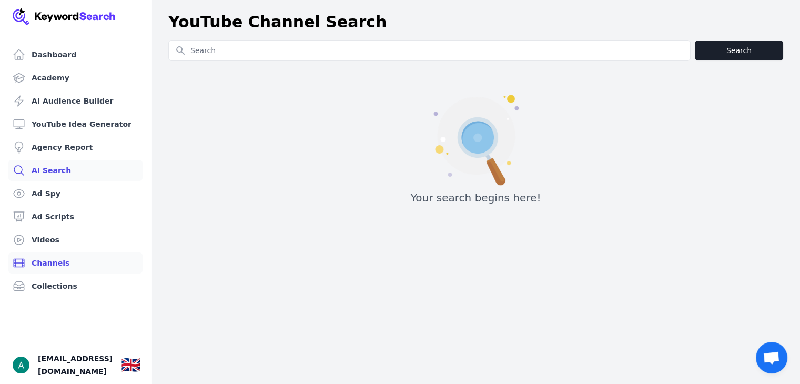
click at [43, 171] on link "AI Search" at bounding box center [75, 170] width 134 height 21
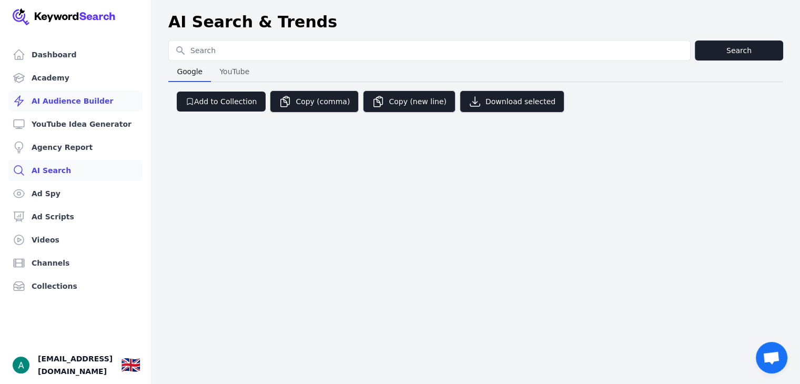
click at [55, 106] on link "AI Audience Builder" at bounding box center [75, 100] width 134 height 21
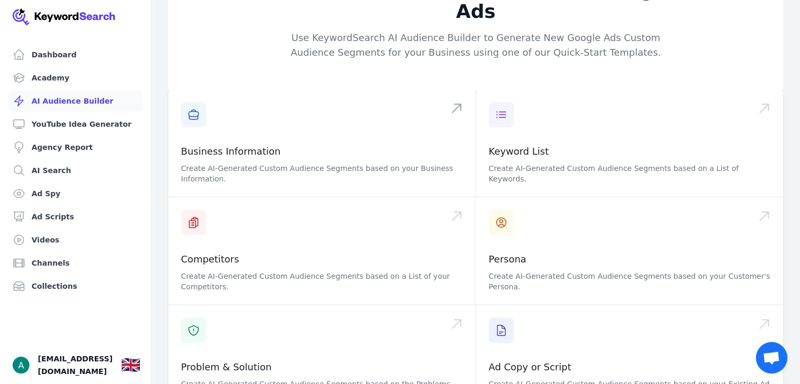
scroll to position [33, 0]
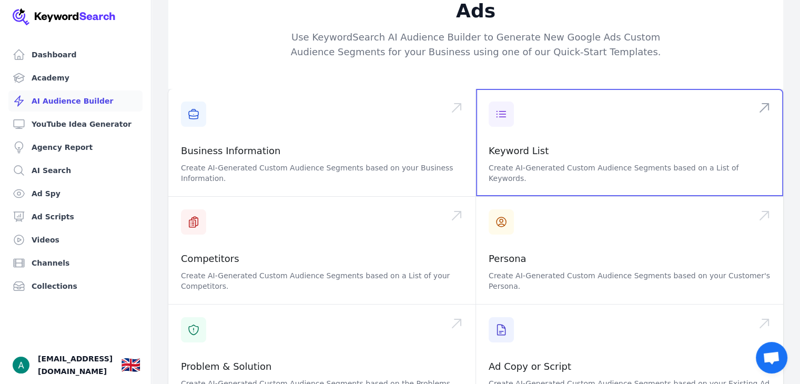
click at [532, 103] on span at bounding box center [629, 142] width 307 height 107
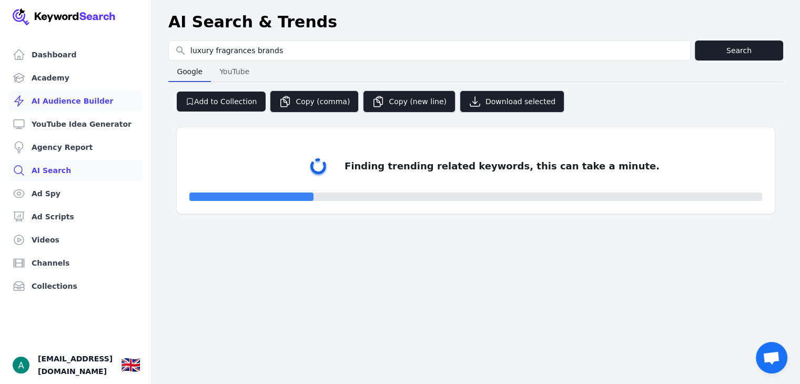
click at [130, 108] on link "AI Audience Builder" at bounding box center [75, 100] width 134 height 21
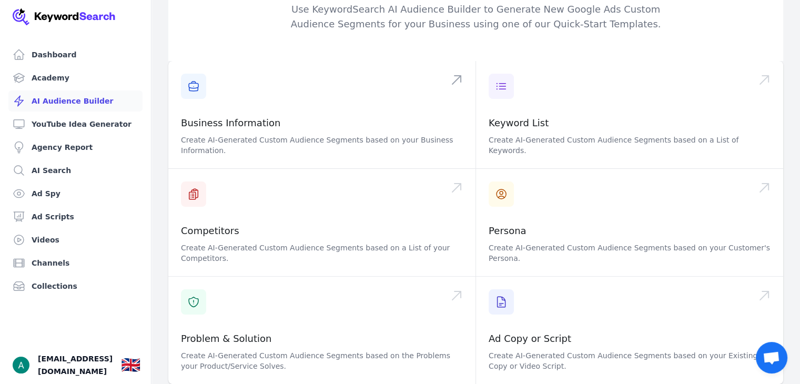
scroll to position [59, 0]
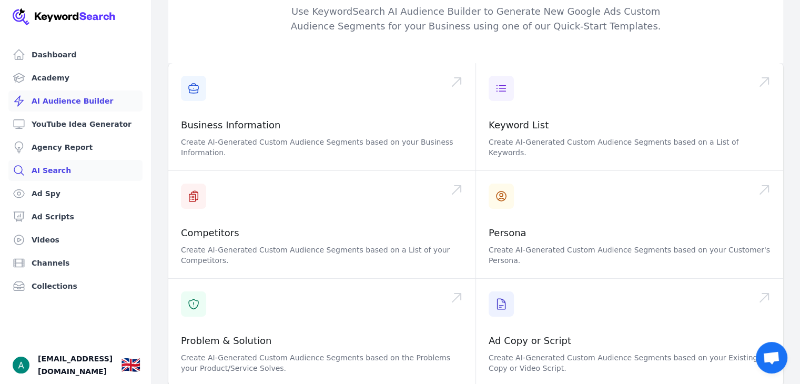
click at [87, 163] on link "AI Search" at bounding box center [75, 170] width 134 height 21
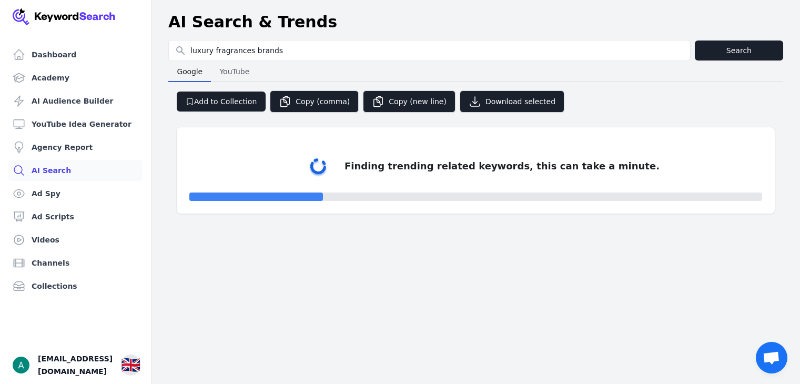
select select "50"
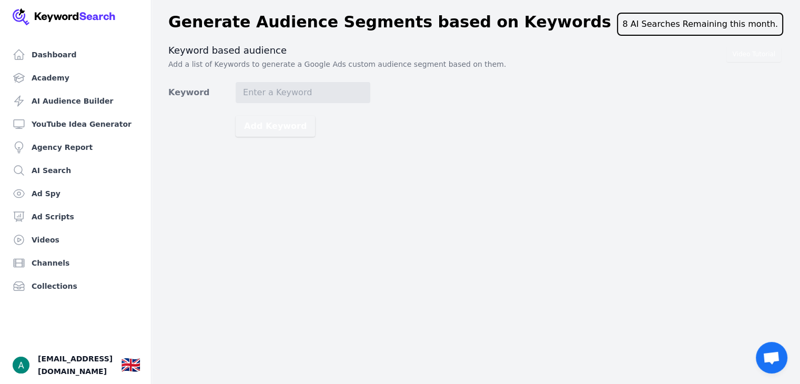
drag, startPoint x: 259, startPoint y: 77, endPoint x: 263, endPoint y: 103, distance: 26.0
click at [263, 103] on div "Video Tutorial Keyword based audience Add a list of Keywords to generate a Goog…" at bounding box center [475, 90] width 614 height 93
click at [263, 103] on form "Keyword Add Keyword" at bounding box center [269, 109] width 202 height 55
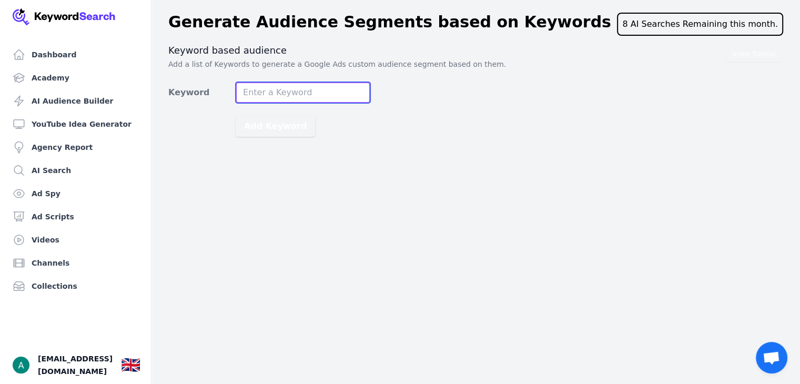
click at [278, 92] on input "Keyword" at bounding box center [302, 92] width 135 height 21
type input "perfume dupe"
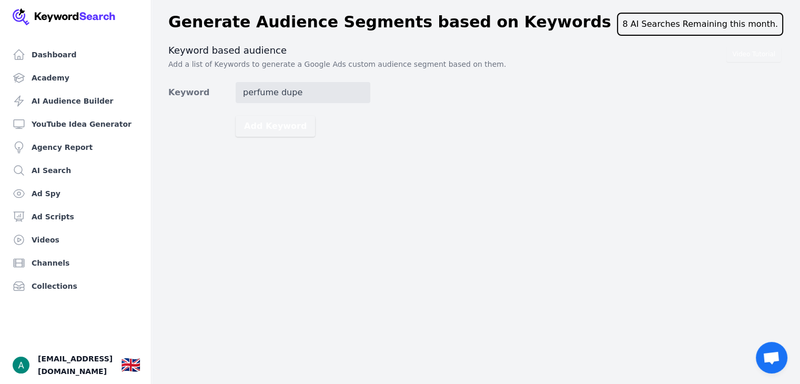
click at [272, 150] on div "Dashboard Academy AI Audience Builder YouTube Idea Generator Agency Report AI S…" at bounding box center [400, 192] width 800 height 384
click at [288, 118] on button "Add Keyword" at bounding box center [274, 126] width 79 height 21
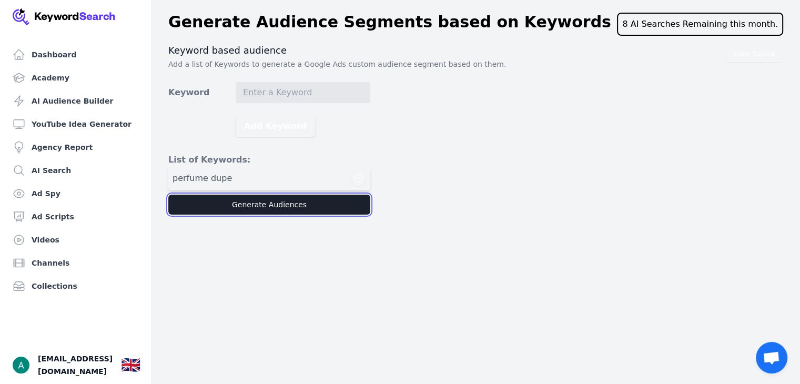
click at [245, 208] on button "Generate Audiences" at bounding box center [269, 204] width 202 height 20
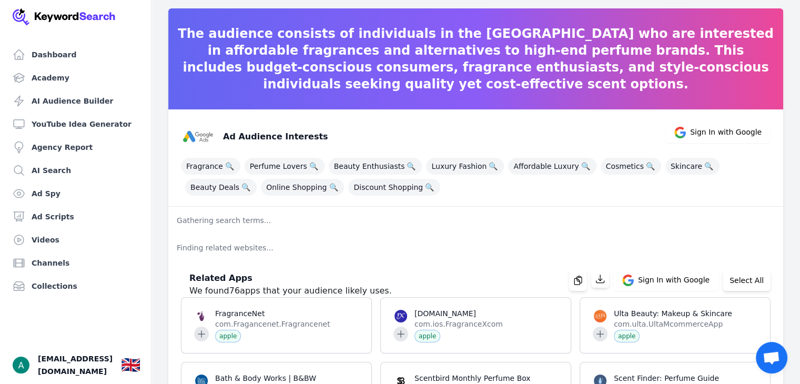
scroll to position [33, 0]
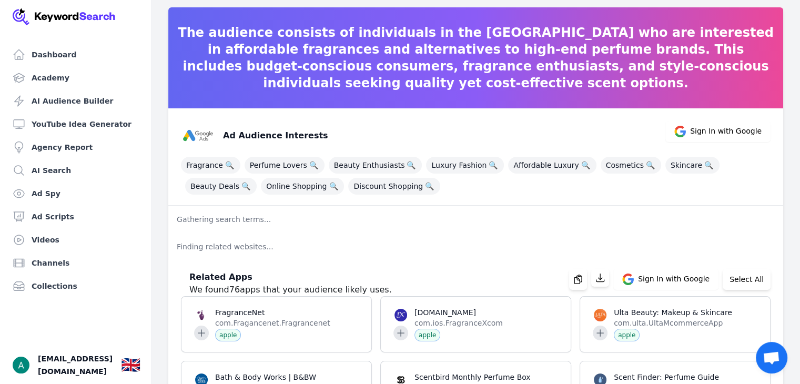
click at [248, 234] on p "Finding related websites..." at bounding box center [475, 246] width 614 height 27
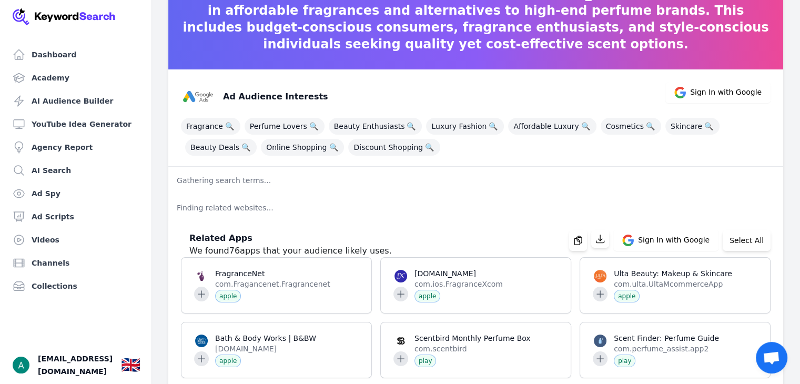
scroll to position [0, 0]
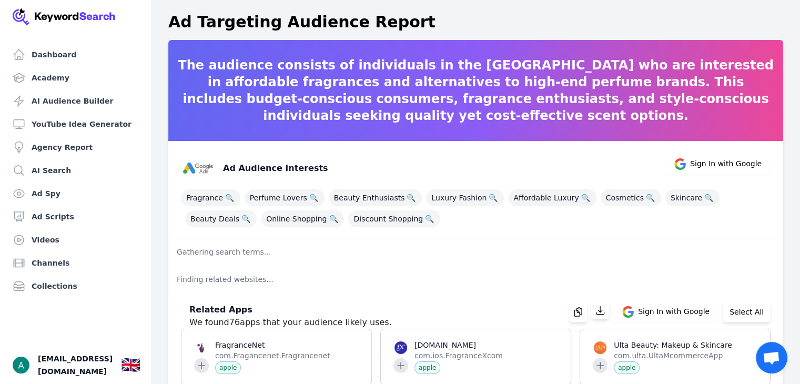
click at [254, 259] on p "Gathering search terms..." at bounding box center [475, 251] width 614 height 27
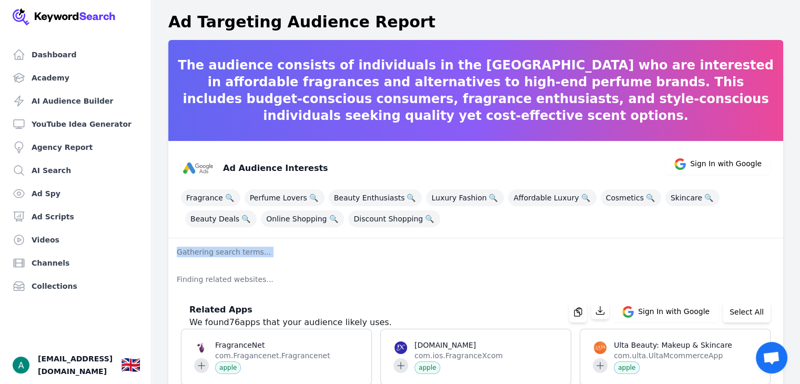
click at [254, 259] on p "Gathering search terms..." at bounding box center [475, 251] width 614 height 27
click at [302, 281] on p "Finding related websites..." at bounding box center [475, 278] width 614 height 27
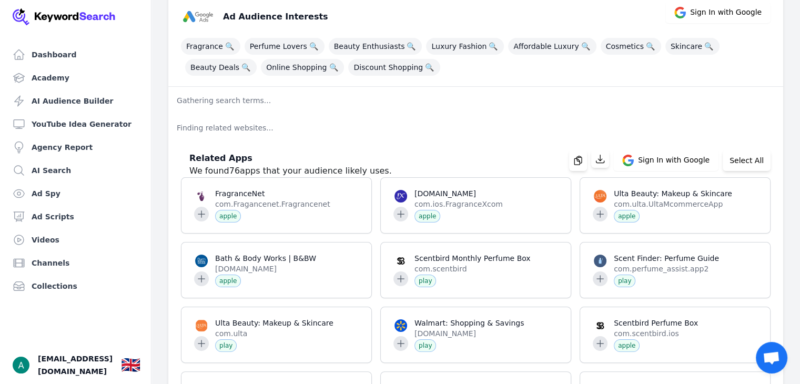
scroll to position [147, 0]
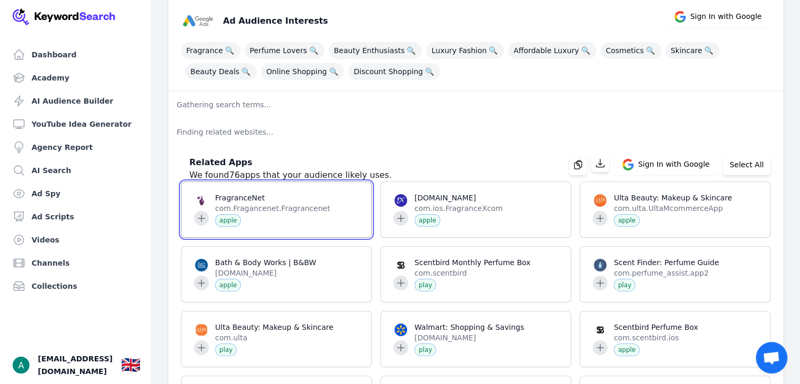
click at [199, 213] on span at bounding box center [276, 209] width 190 height 55
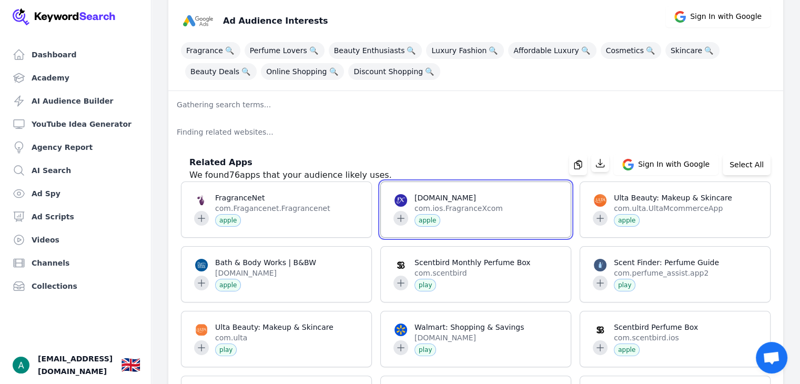
click at [481, 206] on span at bounding box center [476, 209] width 190 height 55
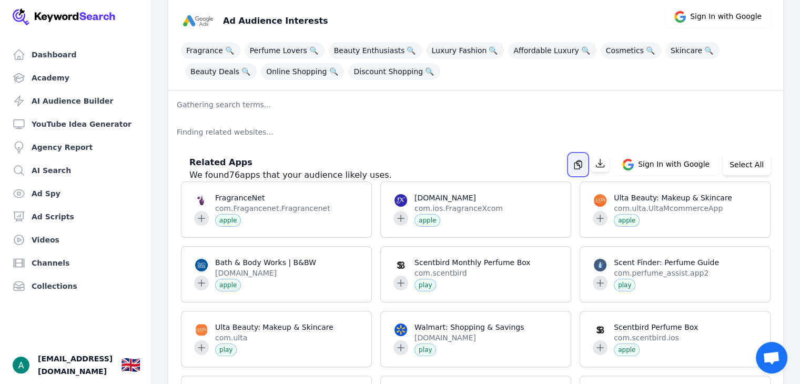
click at [585, 169] on button "button" at bounding box center [578, 164] width 18 height 21
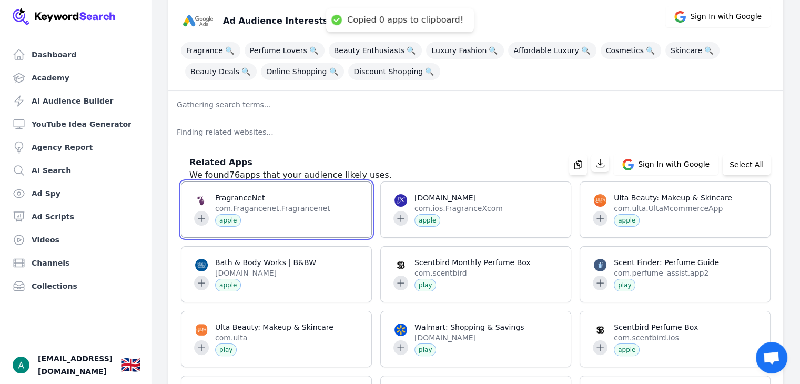
click at [349, 193] on span at bounding box center [276, 209] width 190 height 55
drag, startPoint x: 337, startPoint y: 198, endPoint x: 199, endPoint y: 216, distance: 139.5
click at [199, 216] on span at bounding box center [276, 209] width 190 height 55
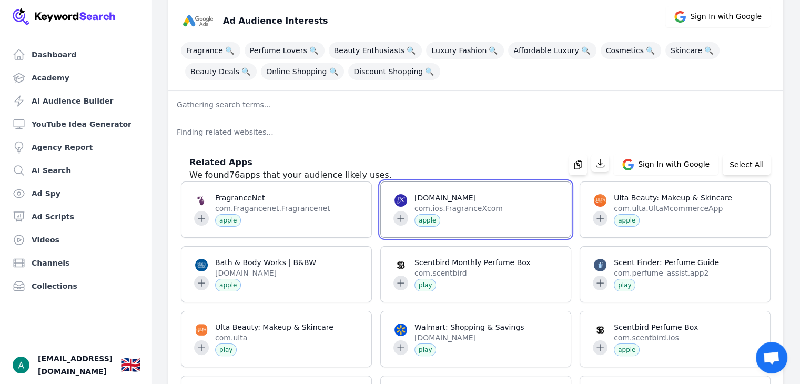
click at [403, 198] on span at bounding box center [476, 209] width 190 height 55
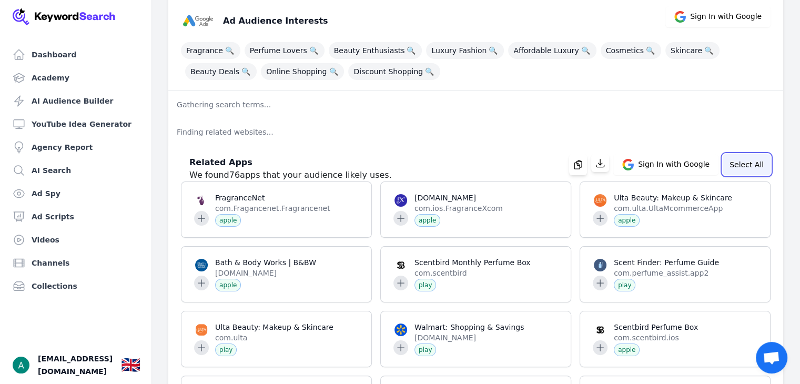
click at [755, 167] on button "Select All" at bounding box center [746, 164] width 48 height 21
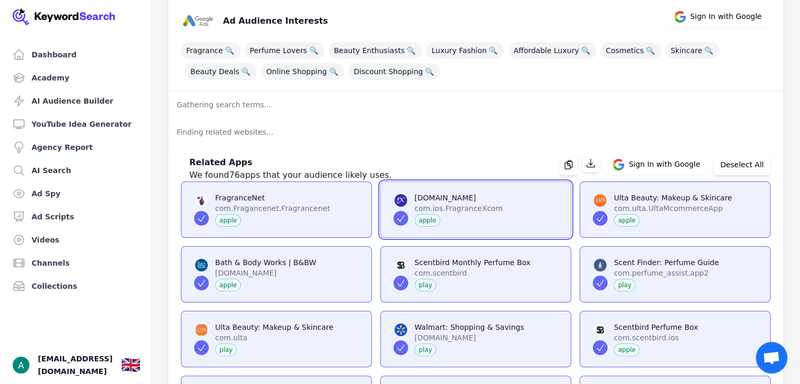
click at [401, 220] on span at bounding box center [476, 209] width 190 height 55
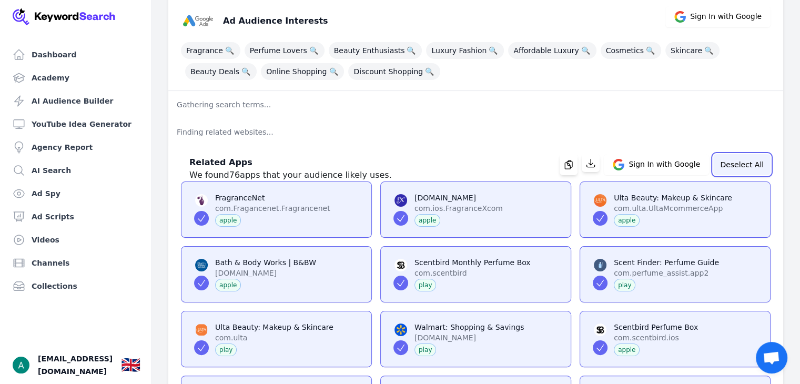
click at [740, 162] on button "Deselect All" at bounding box center [741, 164] width 57 height 21
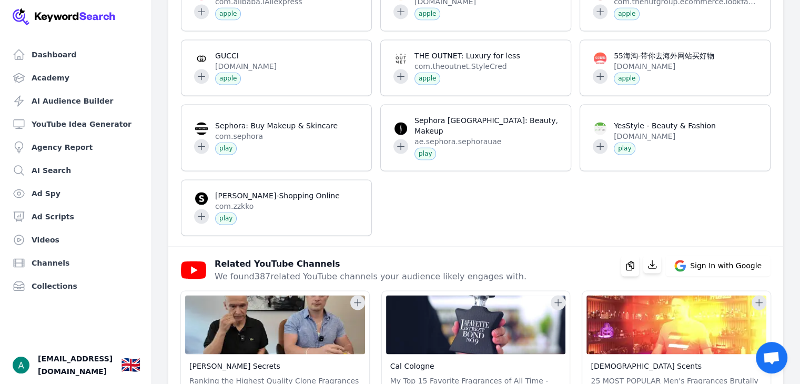
scroll to position [1774, 0]
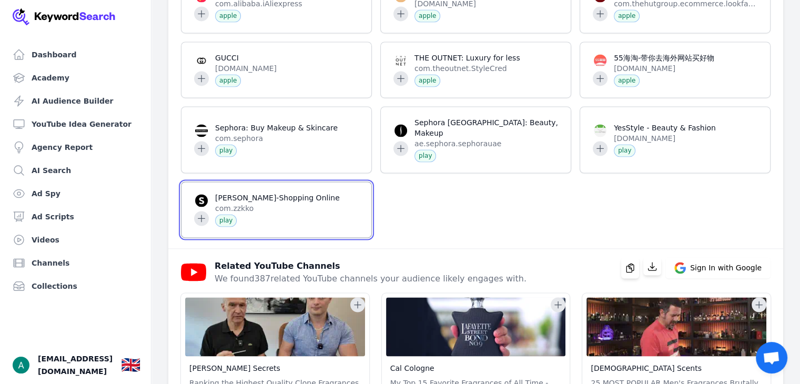
click at [246, 200] on span at bounding box center [276, 209] width 190 height 55
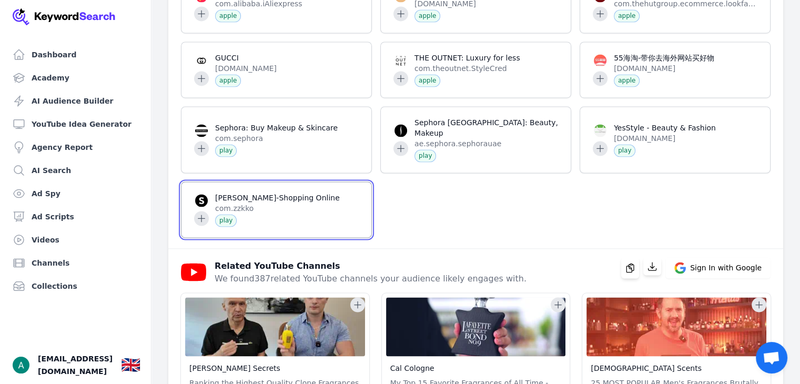
click at [202, 211] on span at bounding box center [276, 209] width 190 height 55
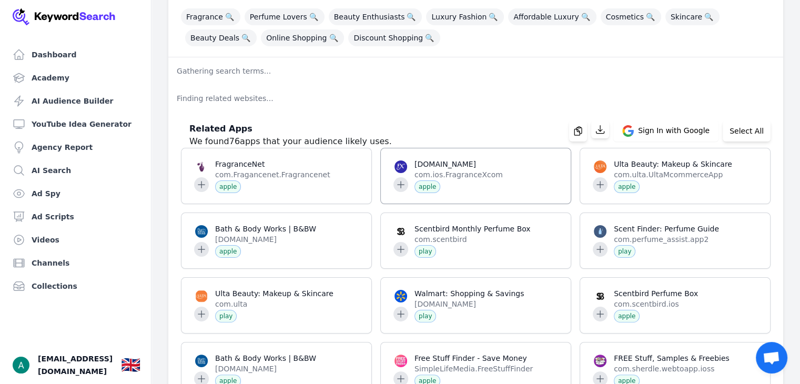
scroll to position [183, 0]
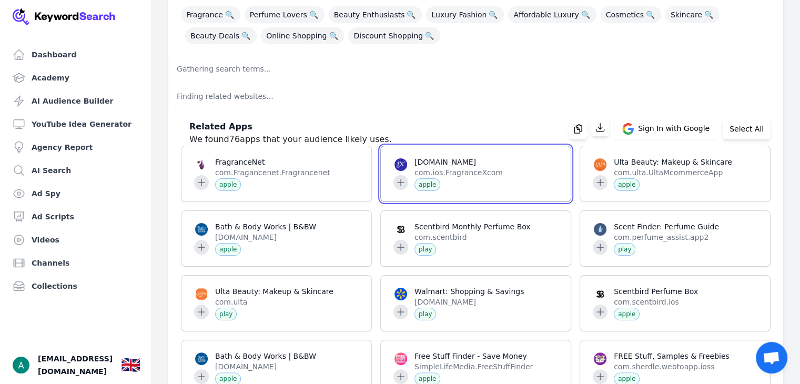
drag, startPoint x: 292, startPoint y: 181, endPoint x: 408, endPoint y: 160, distance: 117.5
click at [408, 160] on span at bounding box center [476, 173] width 190 height 55
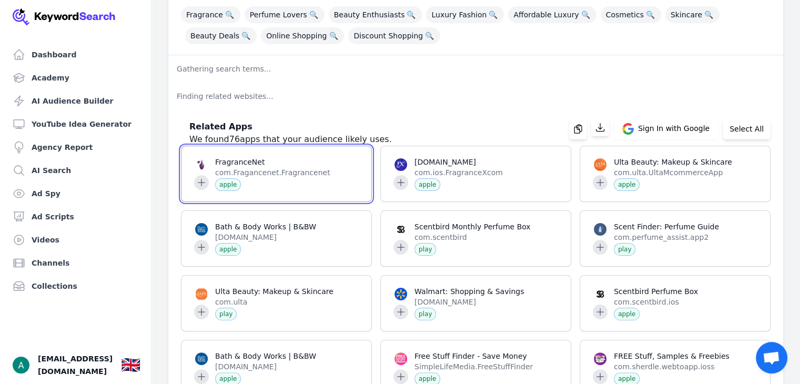
click at [245, 180] on span at bounding box center [276, 173] width 190 height 55
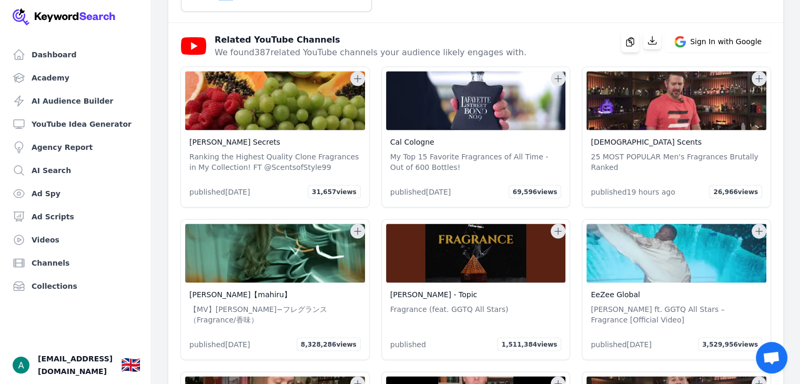
scroll to position [1999, 0]
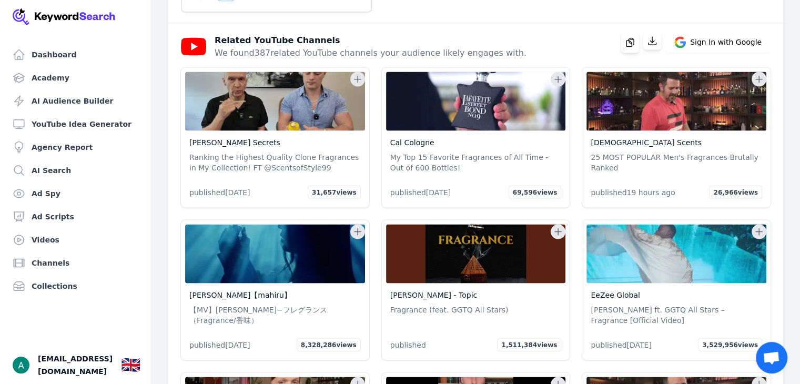
click at [355, 76] on button at bounding box center [357, 79] width 15 height 15
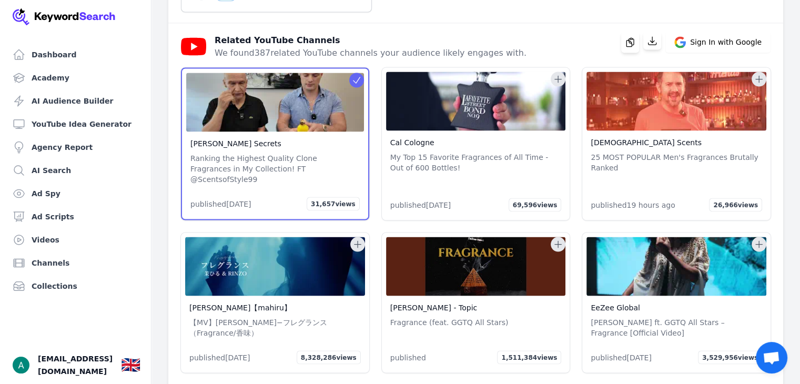
click at [559, 75] on icon at bounding box center [557, 79] width 11 height 11
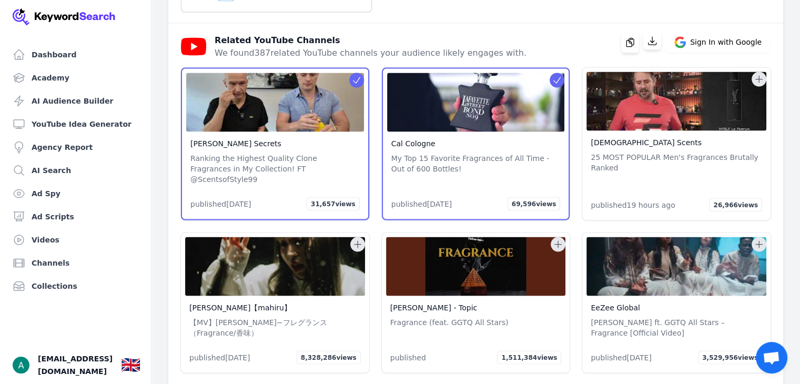
click at [757, 76] on icon at bounding box center [758, 79] width 11 height 11
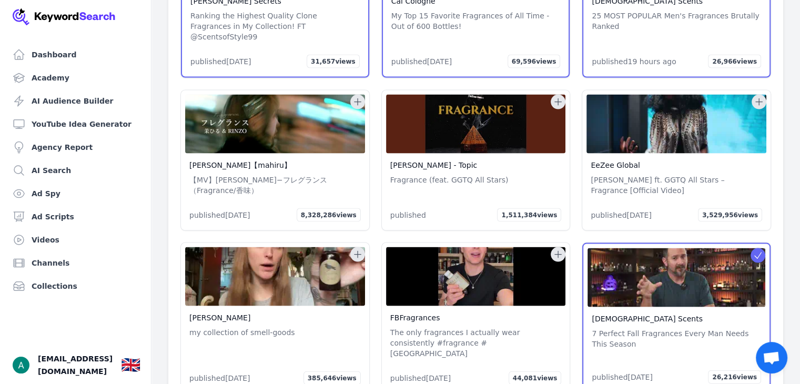
scroll to position [2144, 0]
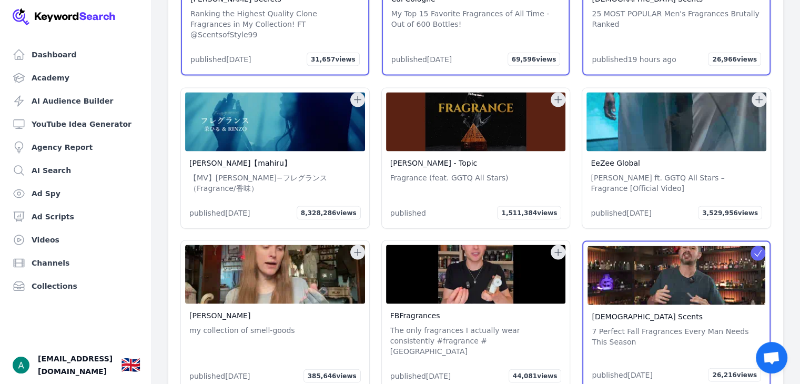
click at [562, 95] on icon at bounding box center [557, 100] width 11 height 11
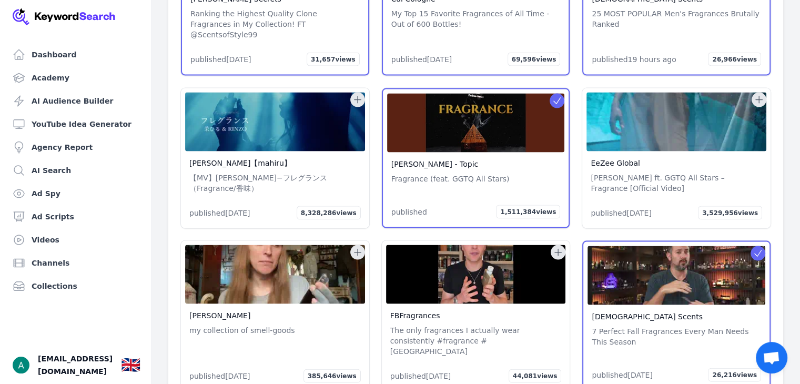
click at [759, 246] on button at bounding box center [757, 253] width 15 height 15
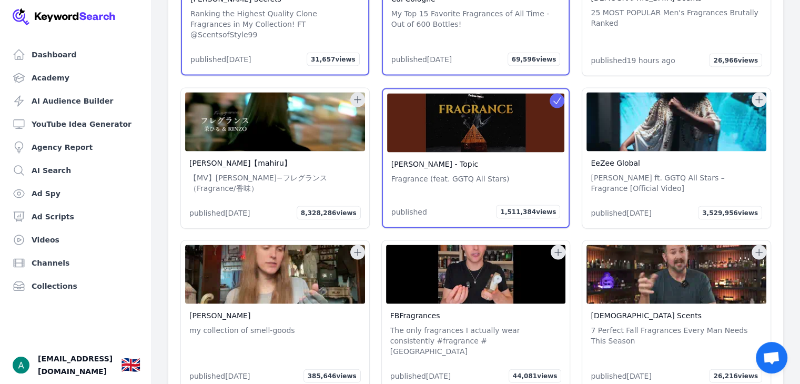
click at [562, 247] on icon at bounding box center [557, 252] width 11 height 11
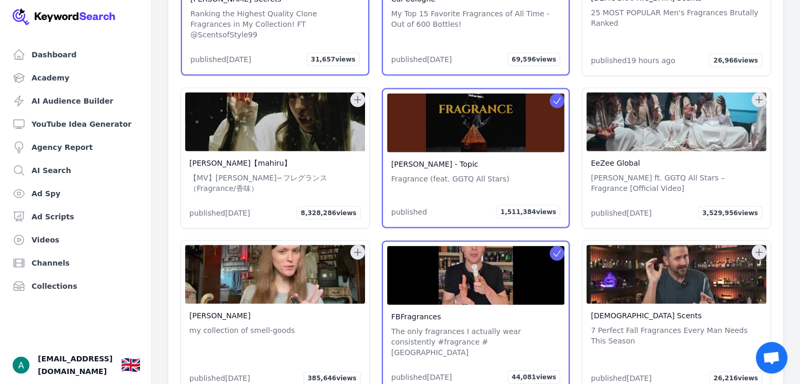
click at [753, 247] on icon at bounding box center [758, 252] width 11 height 11
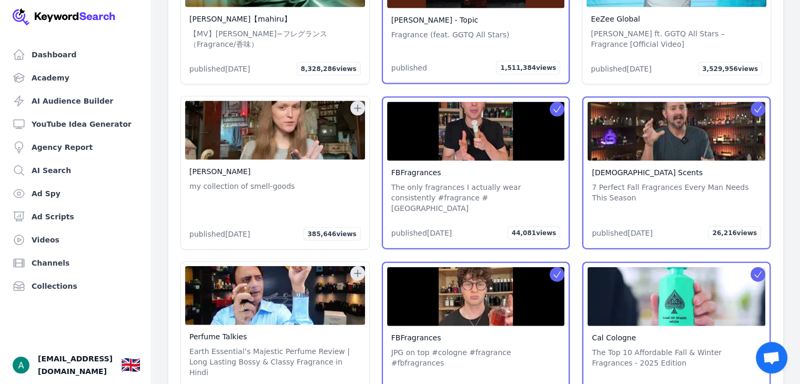
scroll to position [2289, 0]
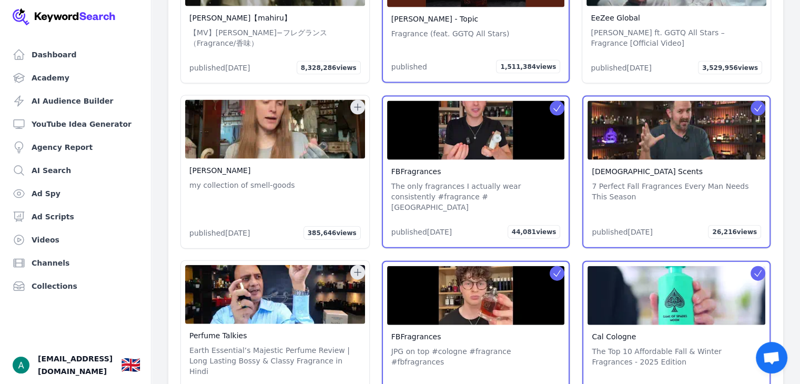
click at [358, 102] on icon at bounding box center [357, 107] width 11 height 11
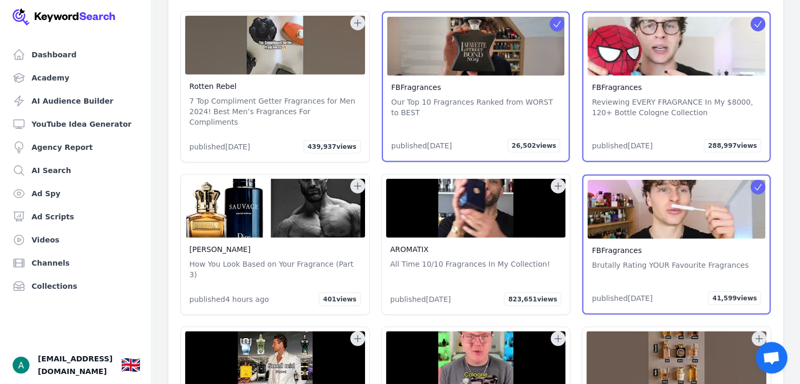
scroll to position [2634, 0]
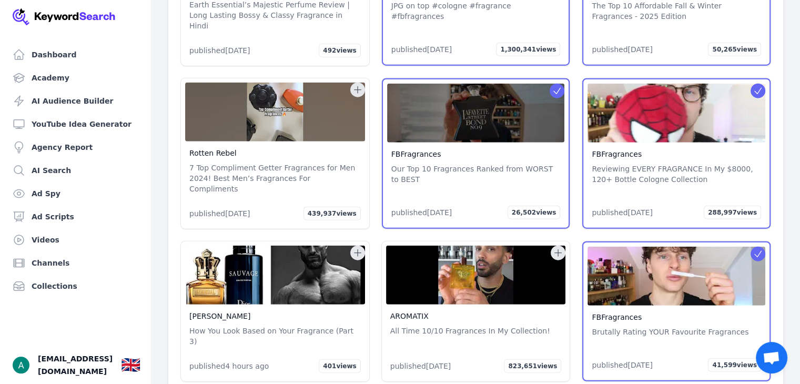
click at [552, 245] on button at bounding box center [557, 252] width 15 height 15
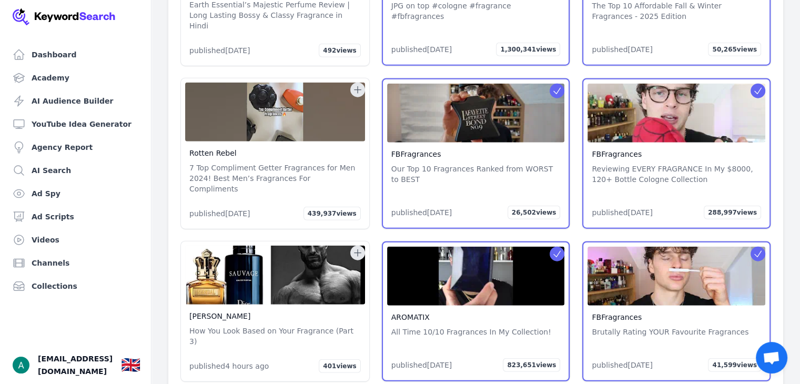
click at [552, 249] on icon at bounding box center [556, 254] width 11 height 11
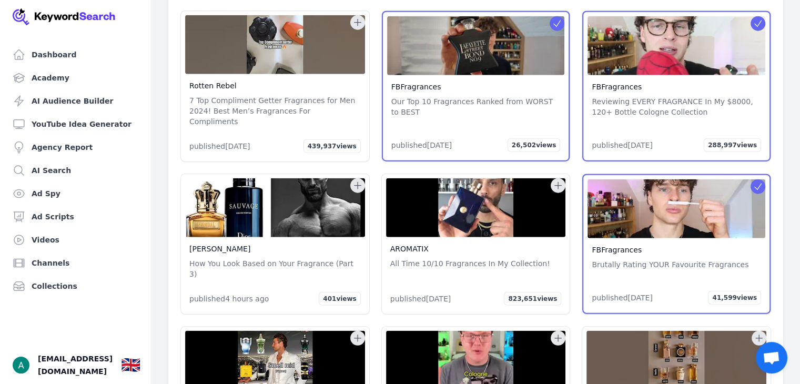
scroll to position [2699, 0]
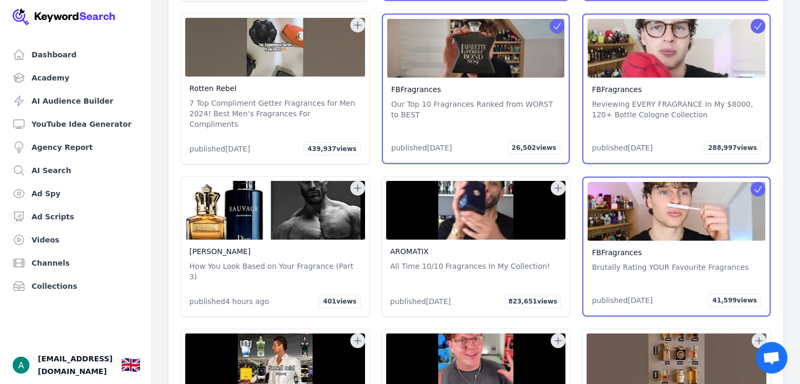
click at [355, 181] on button at bounding box center [357, 188] width 15 height 15
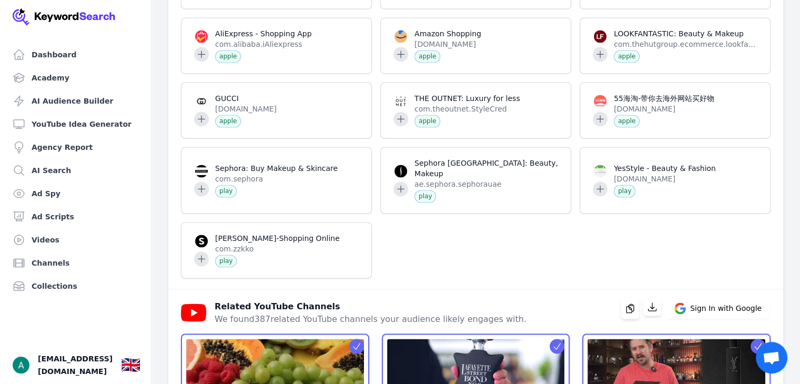
scroll to position [1713, 0]
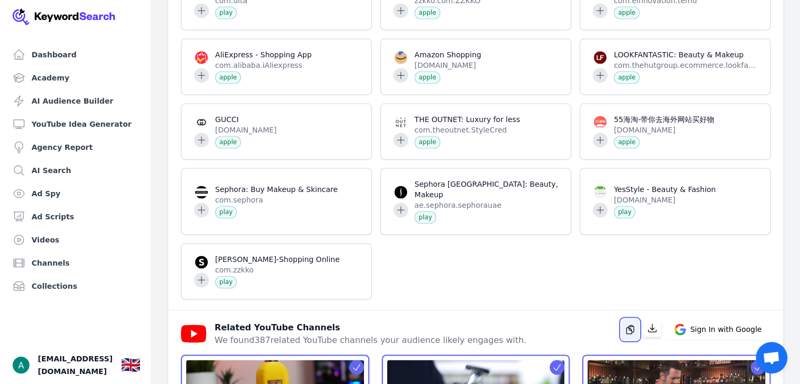
click at [633, 324] on icon "button" at bounding box center [629, 329] width 11 height 11
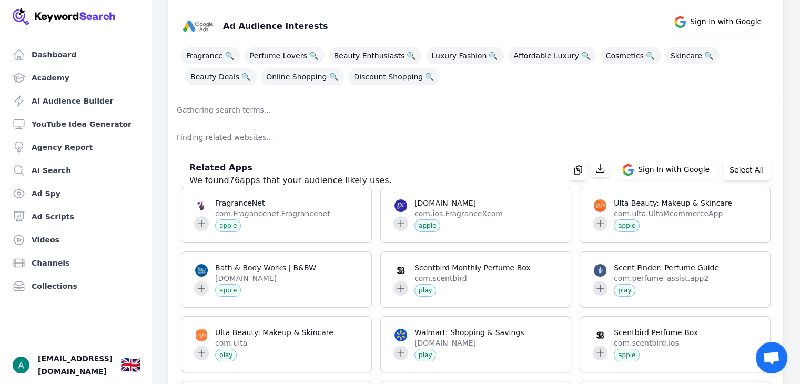
scroll to position [143, 0]
click at [737, 172] on button "Select All" at bounding box center [746, 168] width 48 height 21
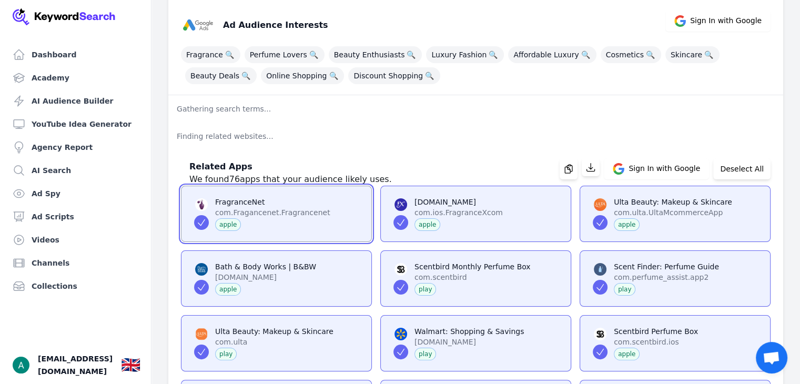
click at [201, 218] on span at bounding box center [276, 213] width 190 height 55
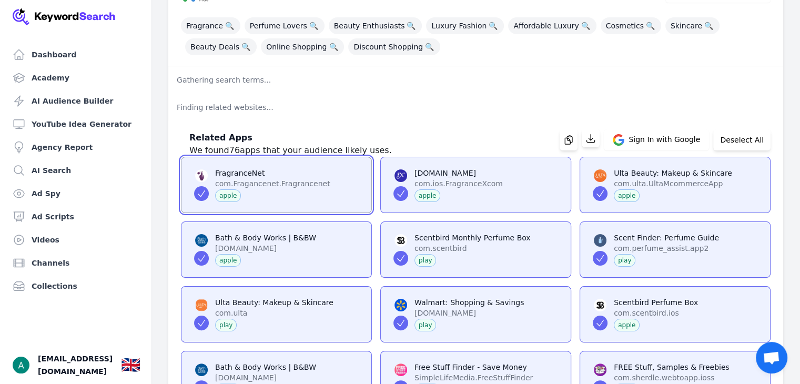
scroll to position [172, 0]
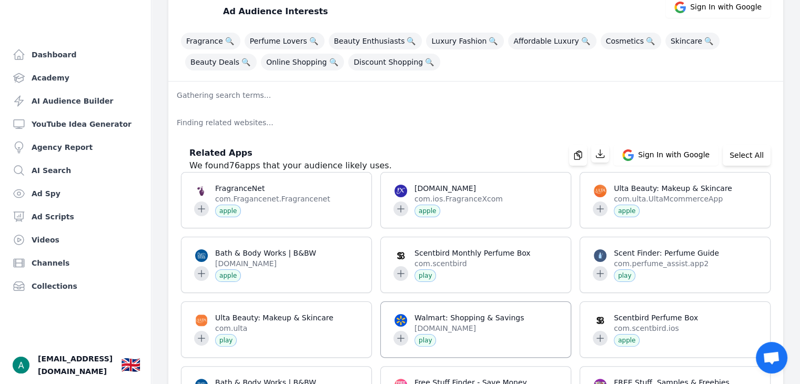
scroll to position [156, 0]
